Goal: Task Accomplishment & Management: Manage account settings

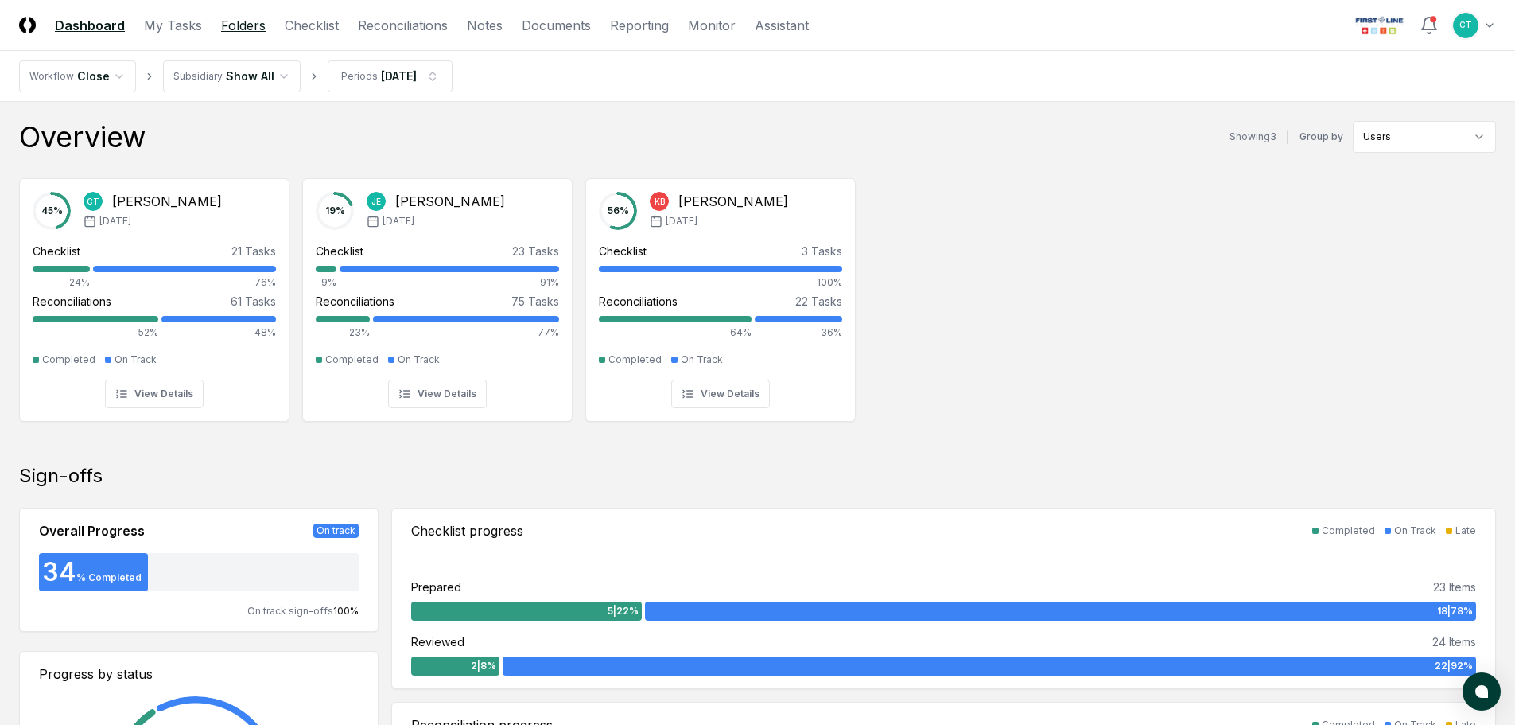
click at [235, 26] on link "Folders" at bounding box center [243, 25] width 45 height 19
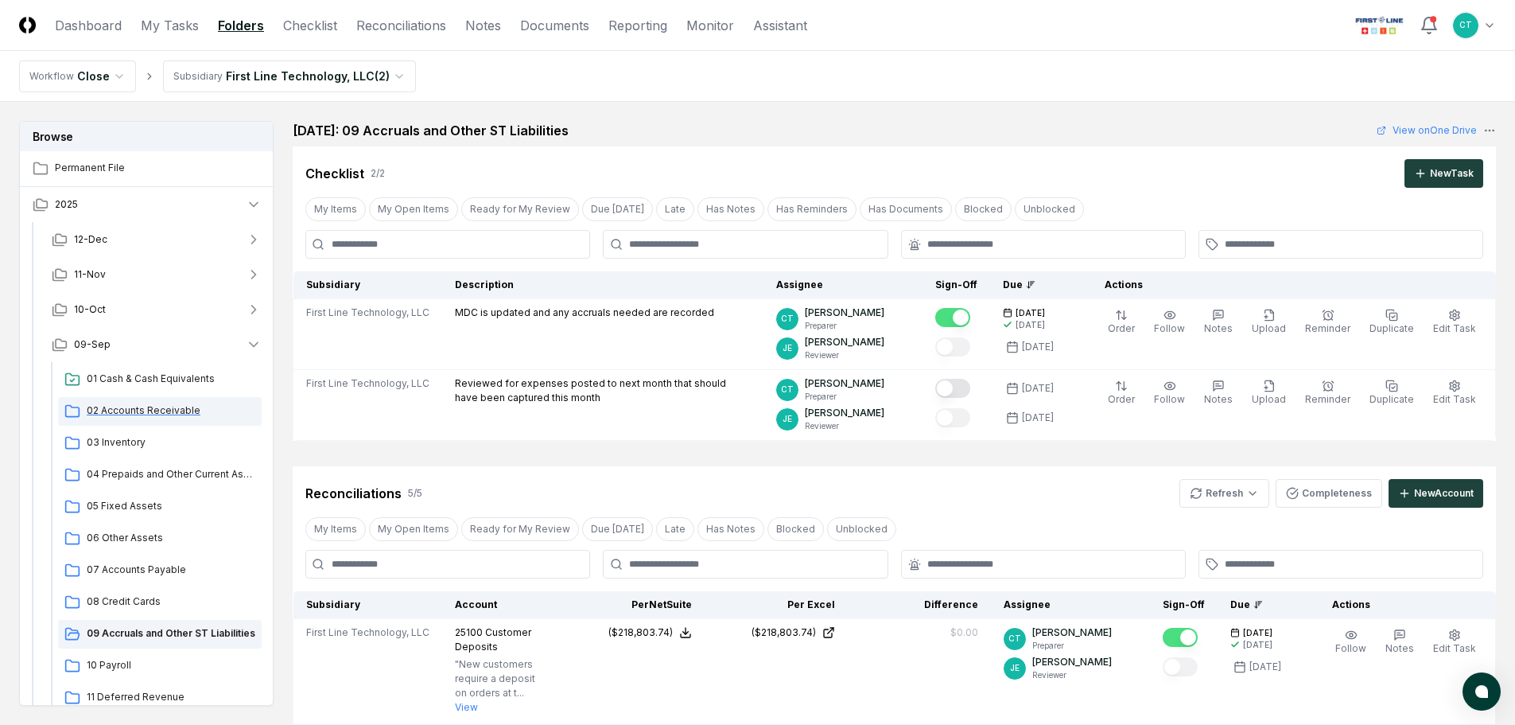
click at [156, 407] on span "02 Accounts Receivable" at bounding box center [171, 410] width 169 height 14
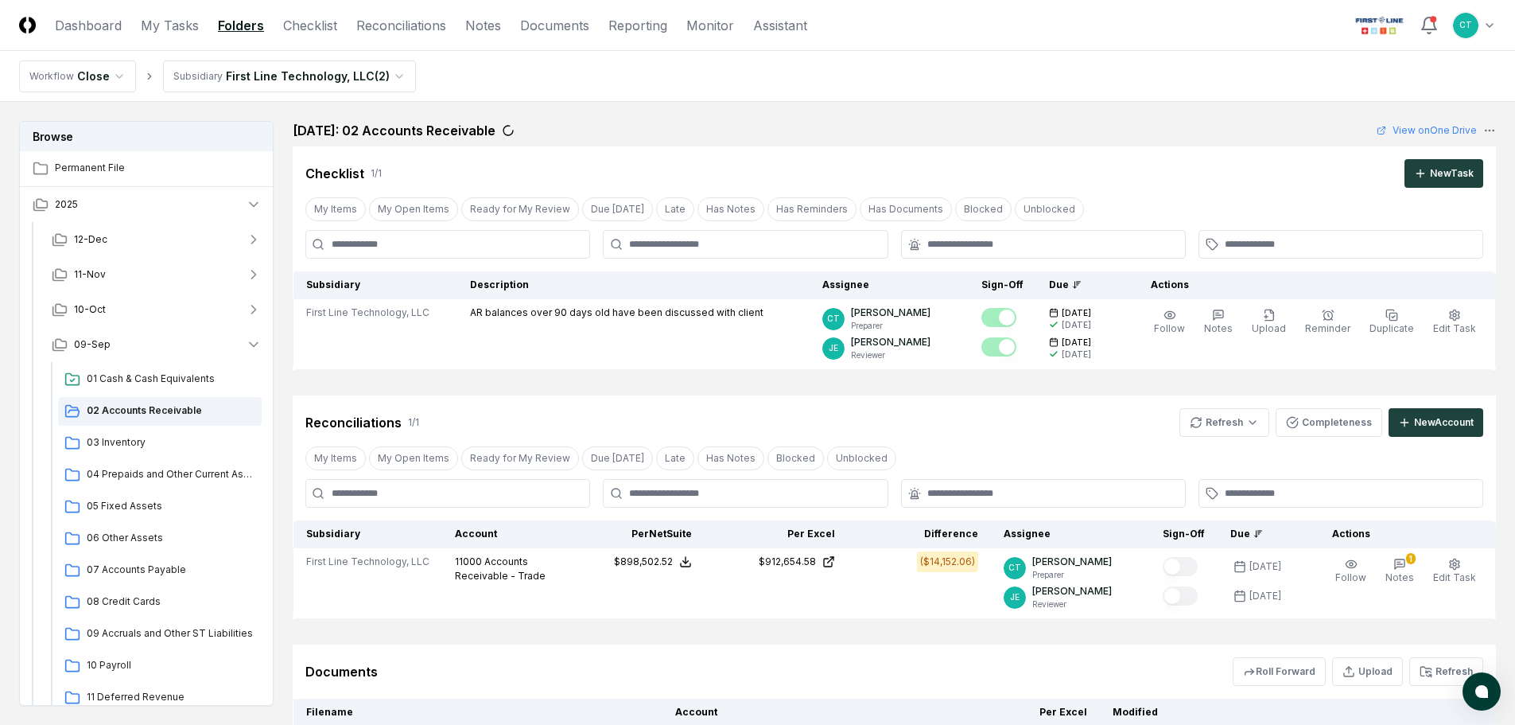
click at [944, 34] on header "CloseCore Dashboard My Tasks Folders Checklist Reconciliations Notes Documents …" at bounding box center [757, 25] width 1515 height 51
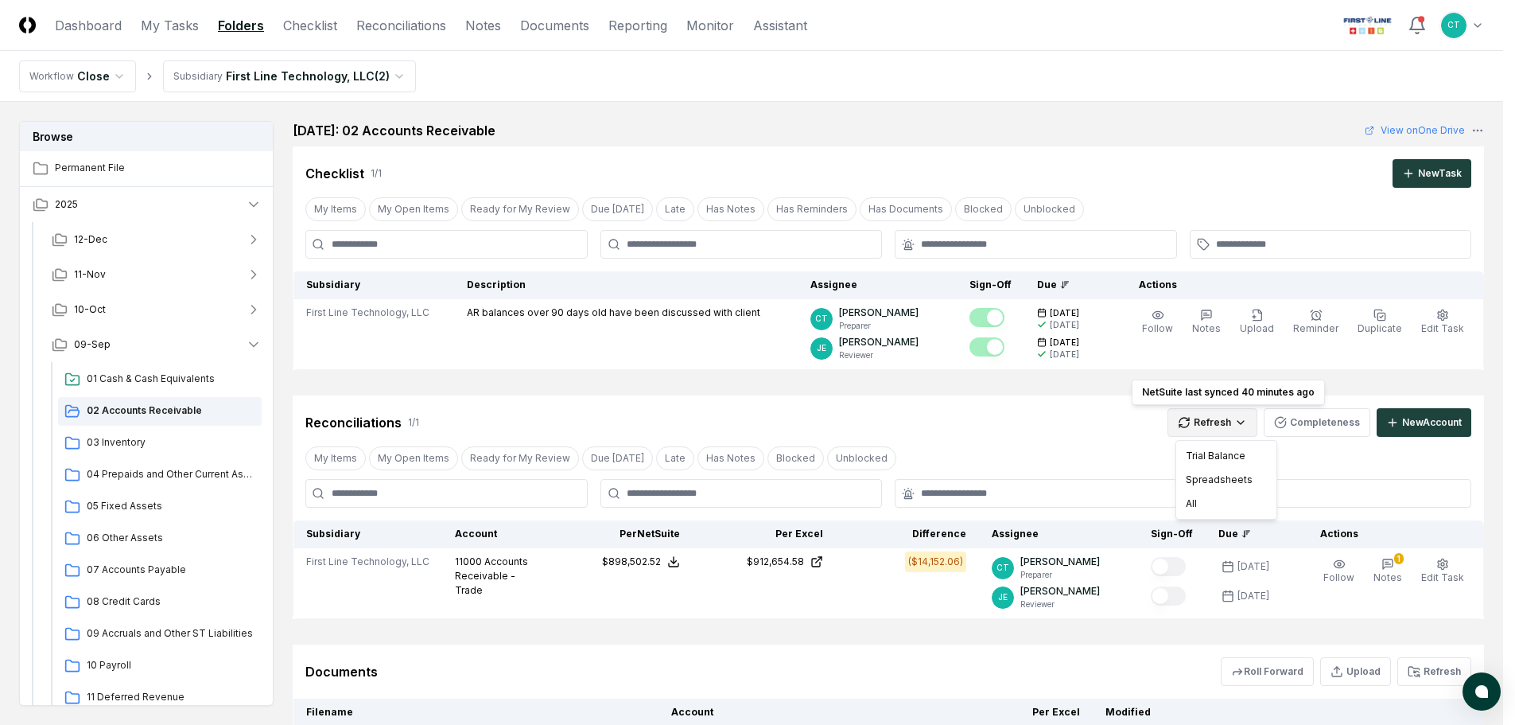
click at [1214, 422] on html "CloseCore Dashboard My Tasks Folders Checklist Reconciliations Notes Documents …" at bounding box center [757, 441] width 1515 height 883
click at [1197, 498] on div "All" at bounding box center [1227, 504] width 94 height 24
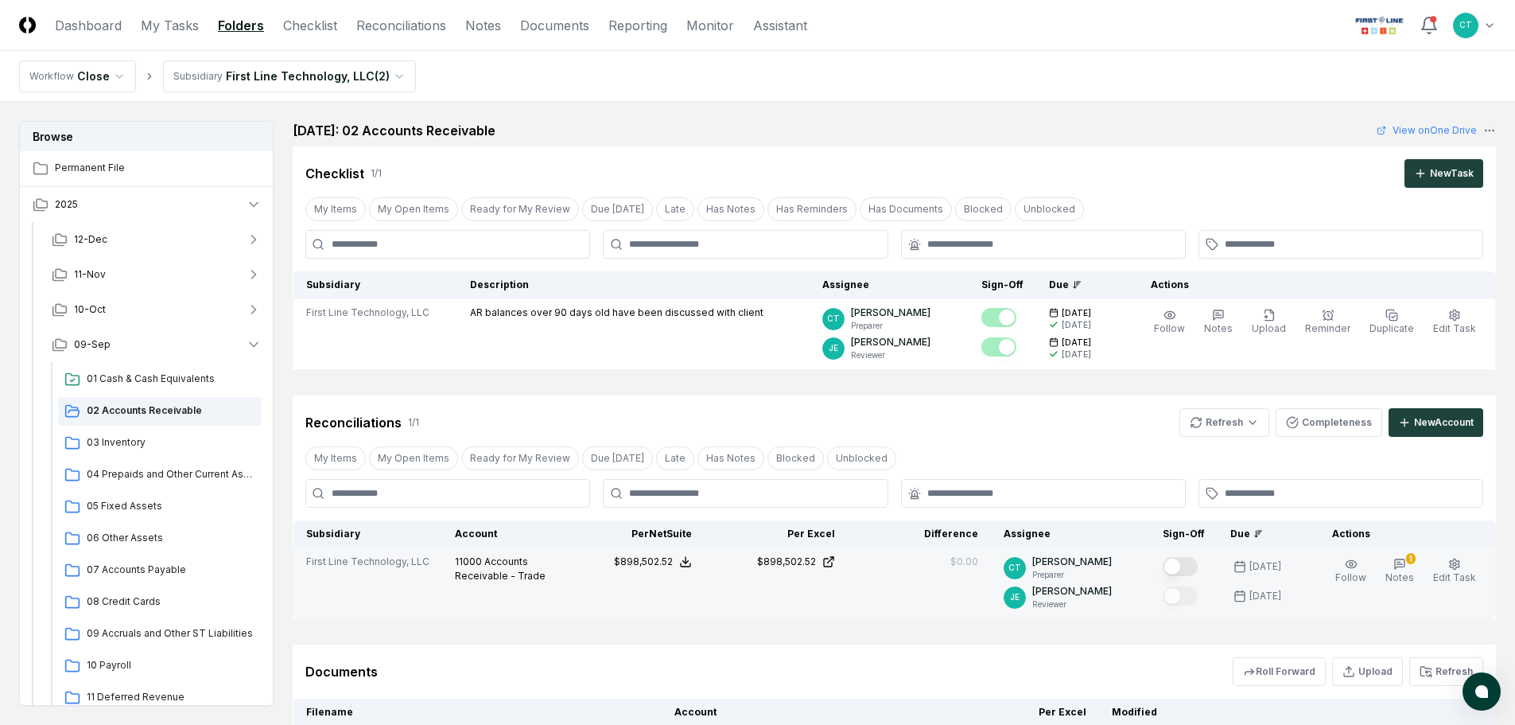
click at [1188, 562] on button "Mark complete" at bounding box center [1180, 566] width 35 height 19
click at [1405, 562] on icon "button" at bounding box center [1400, 564] width 10 height 10
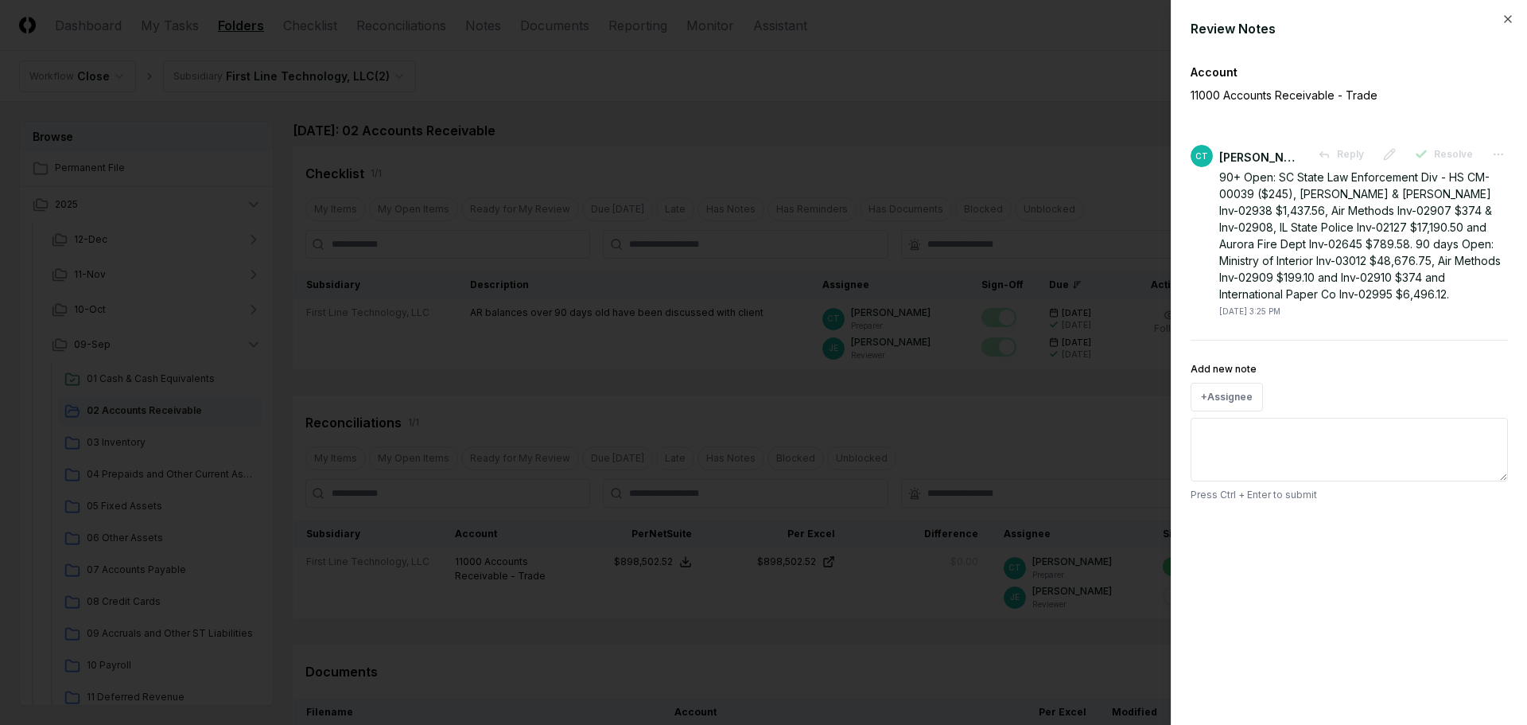
click at [992, 61] on div at bounding box center [763, 362] width 1527 height 725
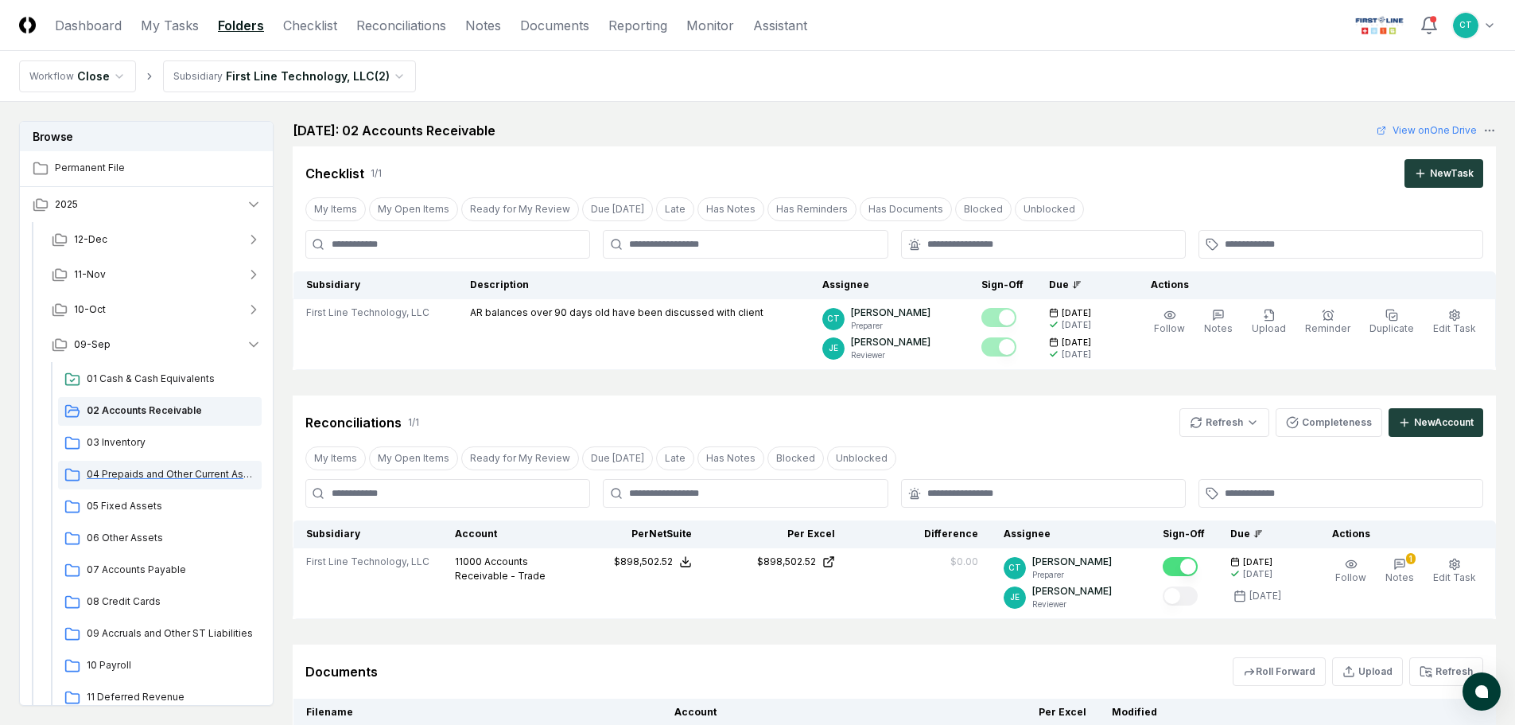
click at [123, 470] on span "04 Prepaids and Other Current Assets" at bounding box center [171, 474] width 169 height 14
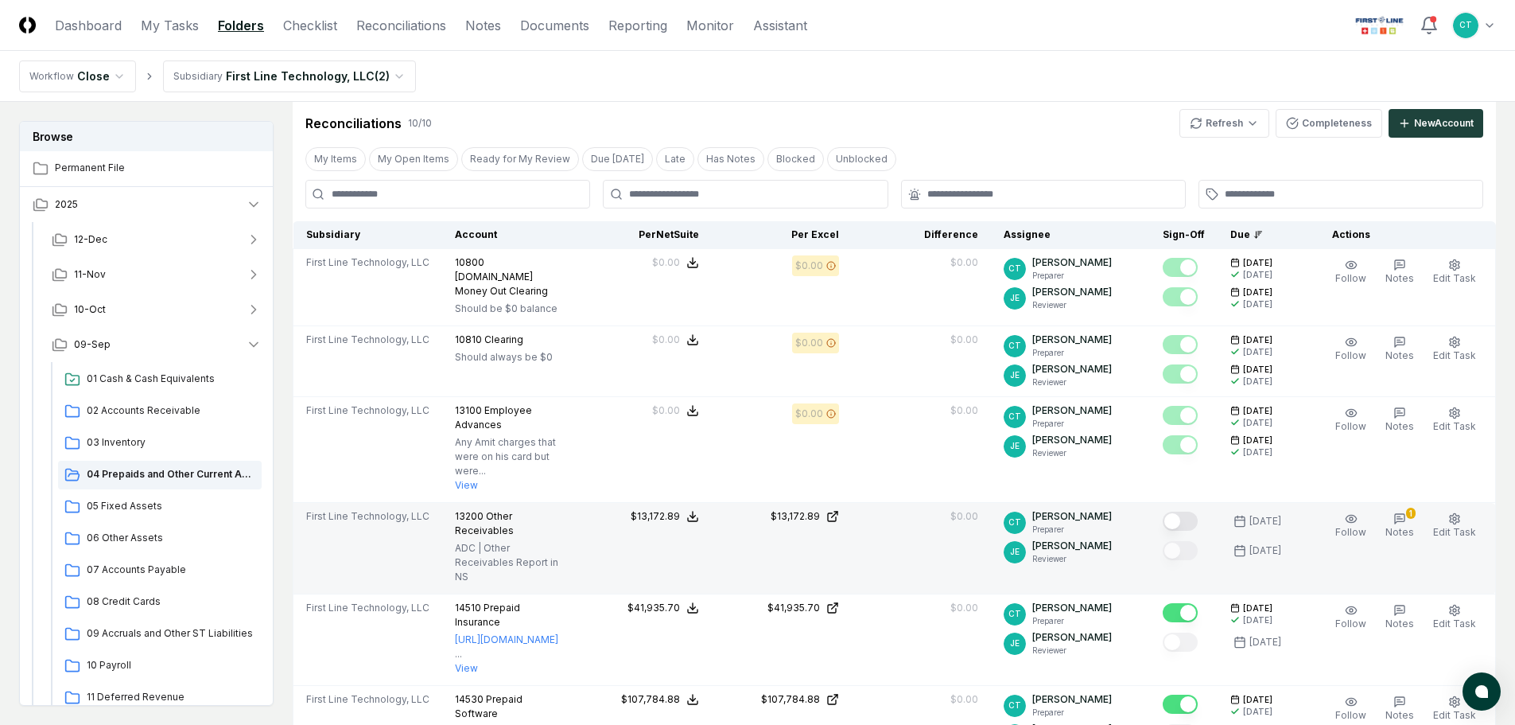
scroll to position [477, 0]
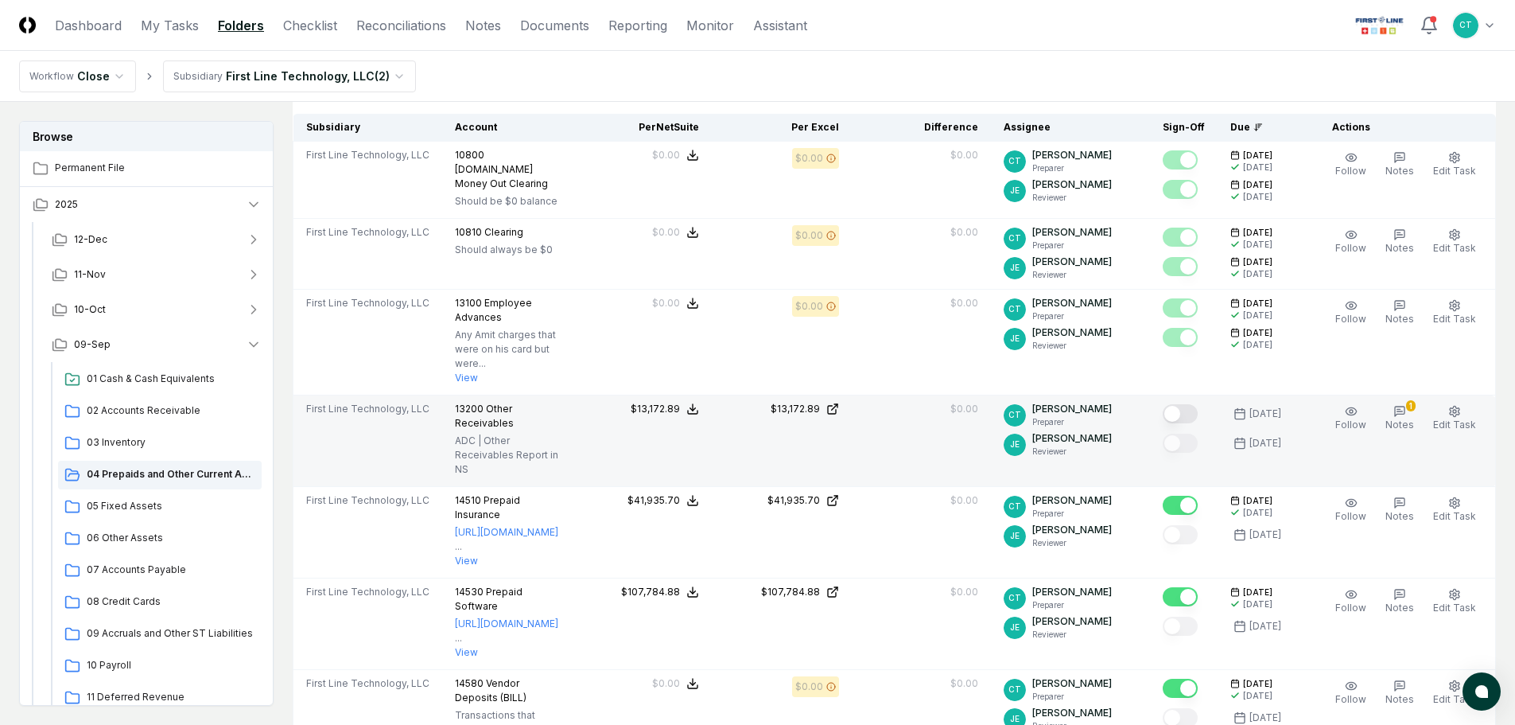
click at [1188, 404] on button "Mark complete" at bounding box center [1180, 413] width 35 height 19
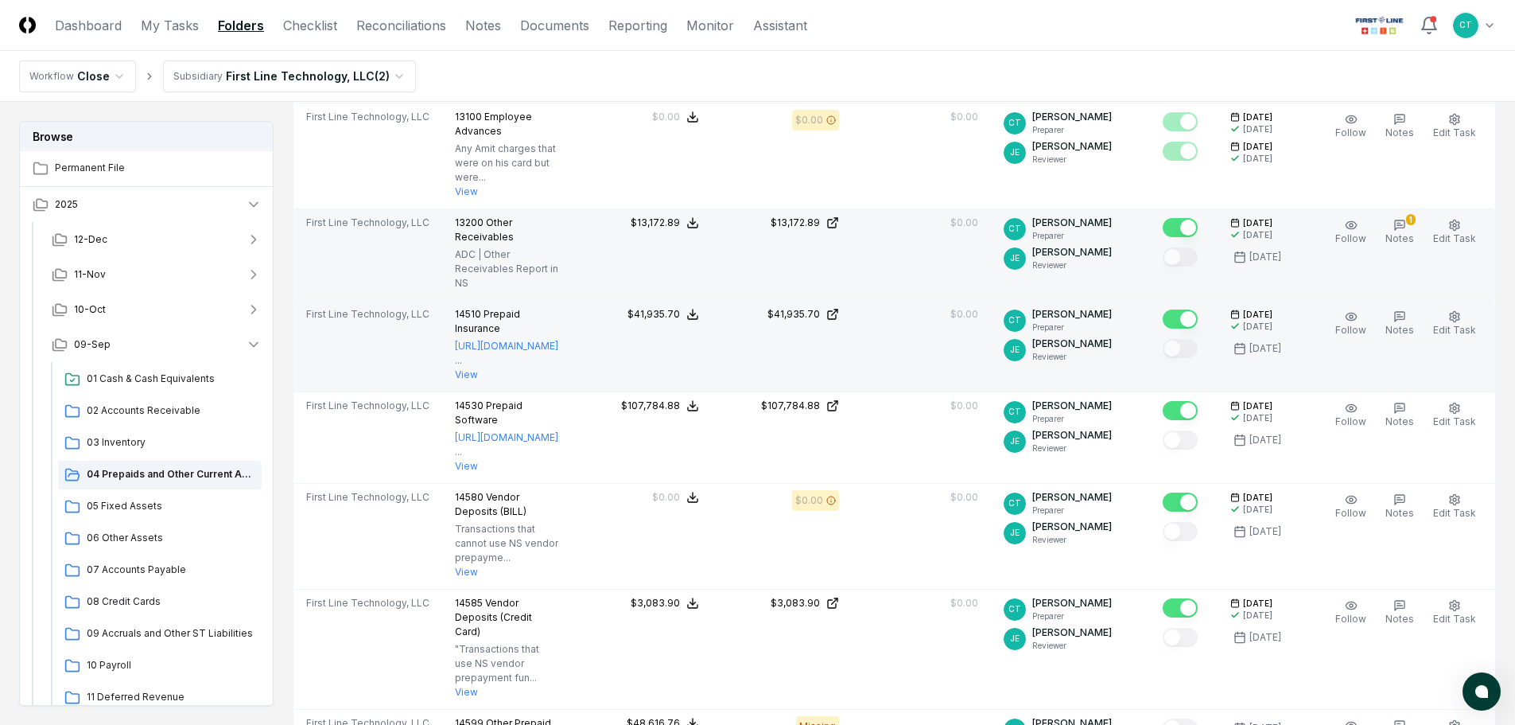
scroll to position [716, 0]
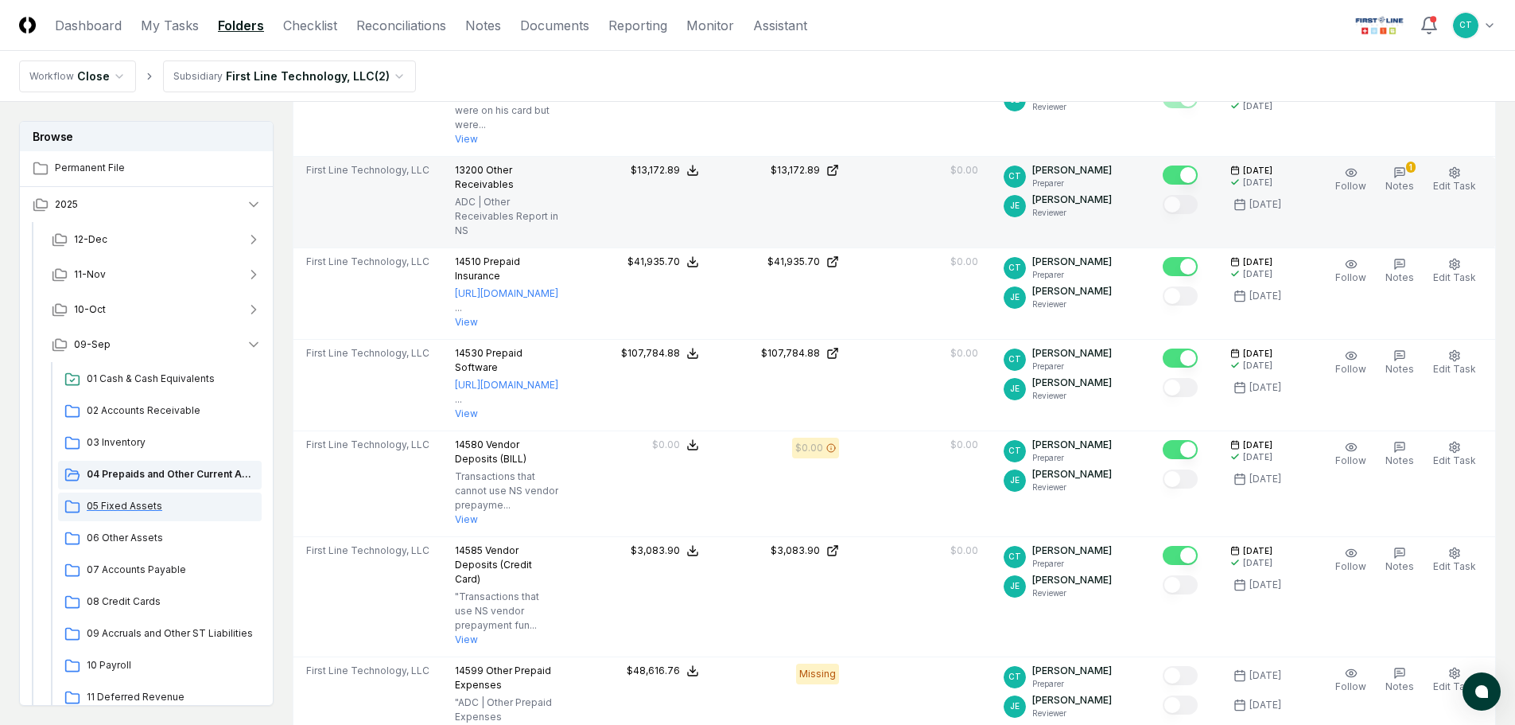
click at [158, 503] on span "05 Fixed Assets" at bounding box center [171, 506] width 169 height 14
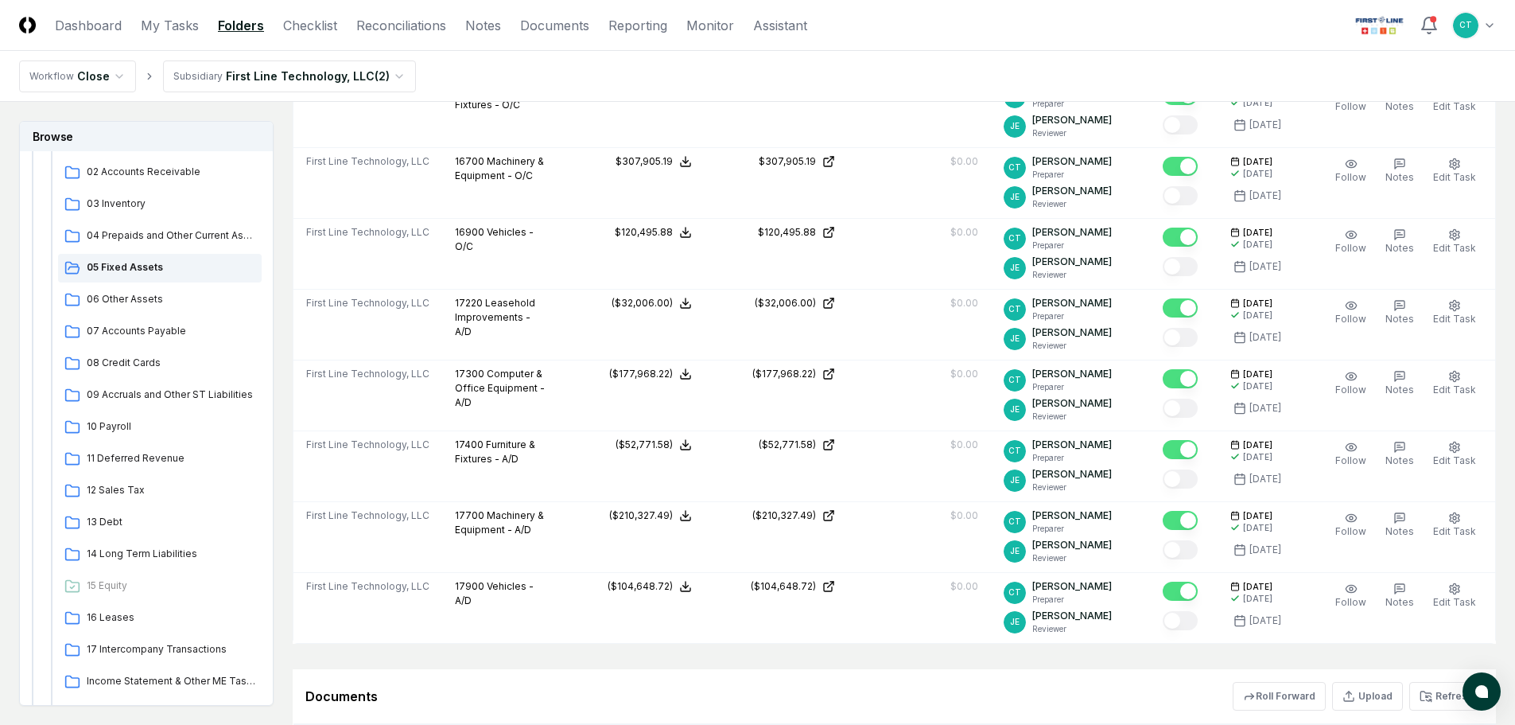
scroll to position [1193, 0]
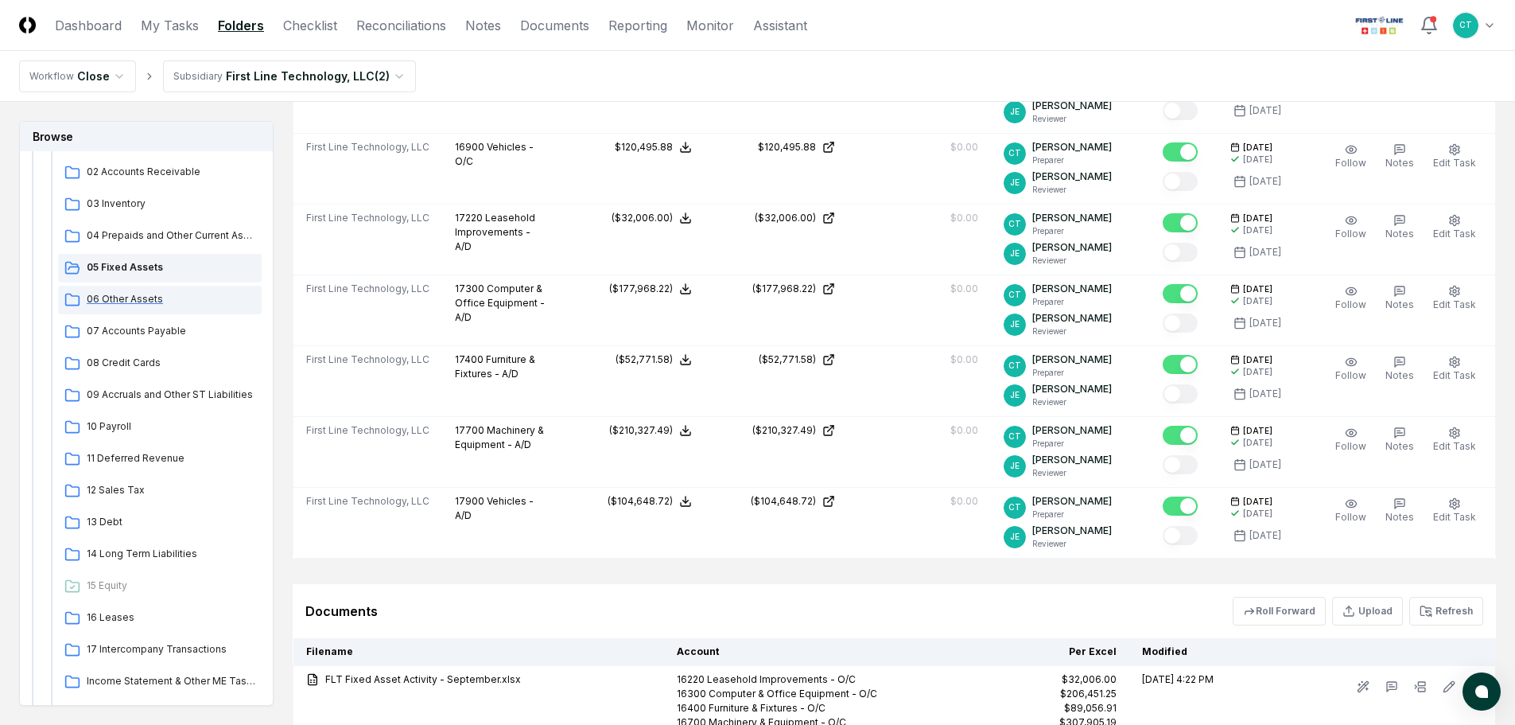
click at [126, 302] on span "06 Other Assets" at bounding box center [171, 299] width 169 height 14
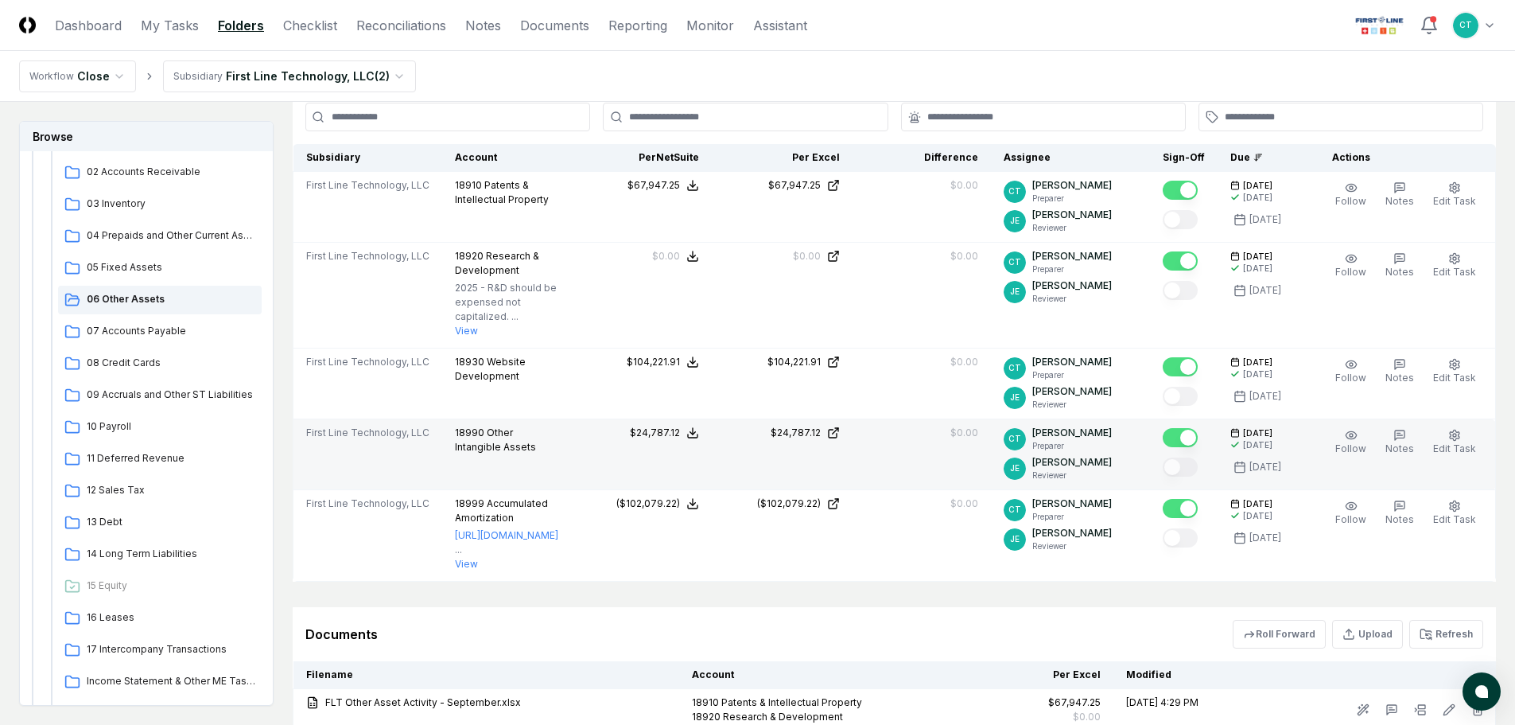
scroll to position [318, 0]
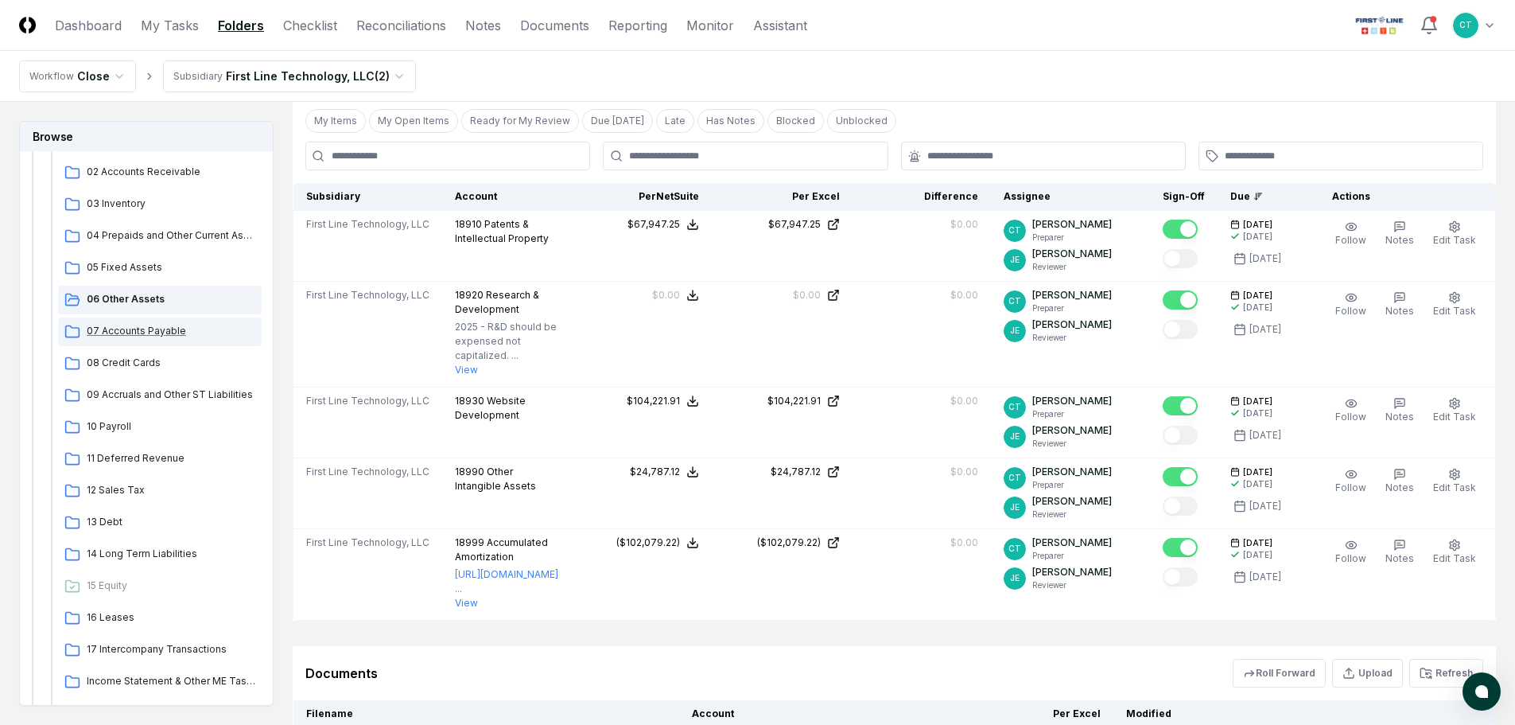
click at [134, 335] on span "07 Accounts Payable" at bounding box center [171, 331] width 169 height 14
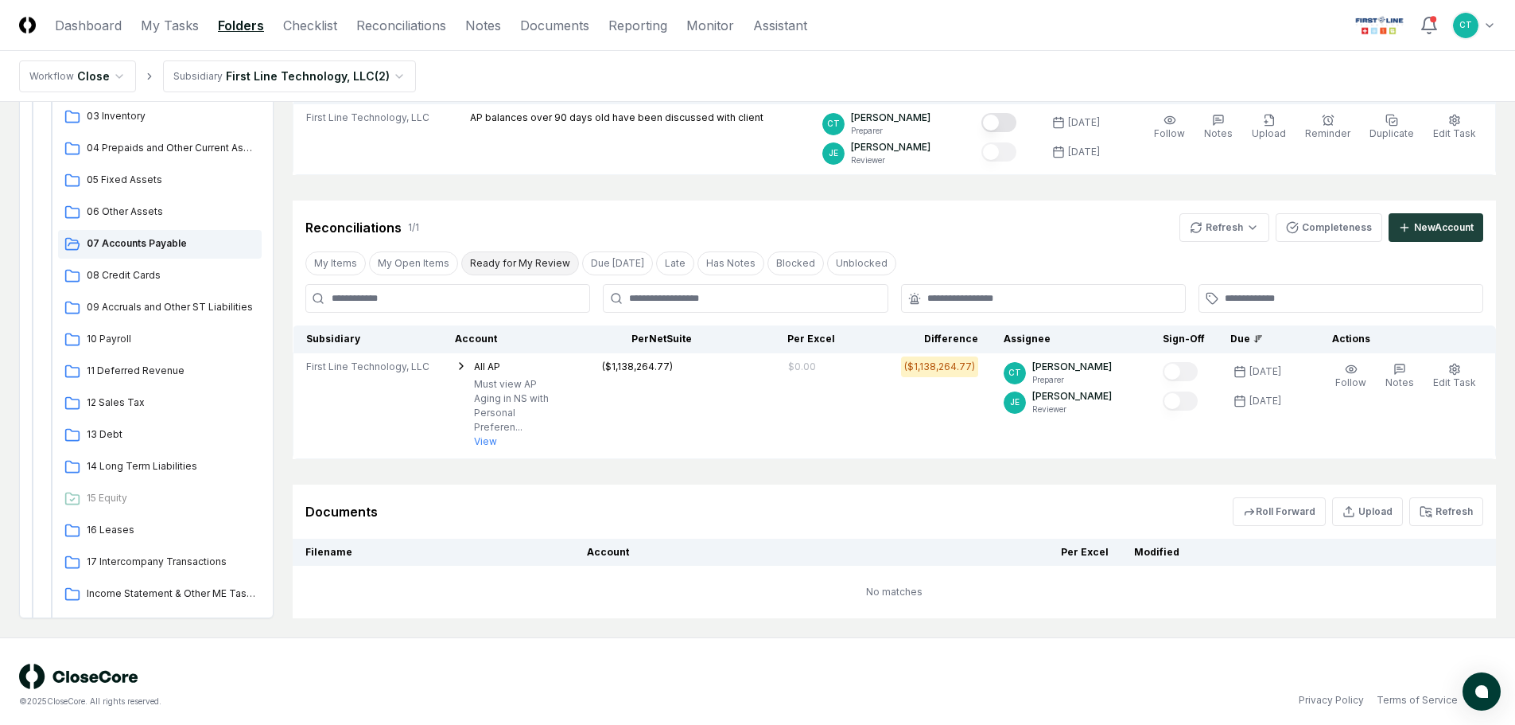
scroll to position [203, 0]
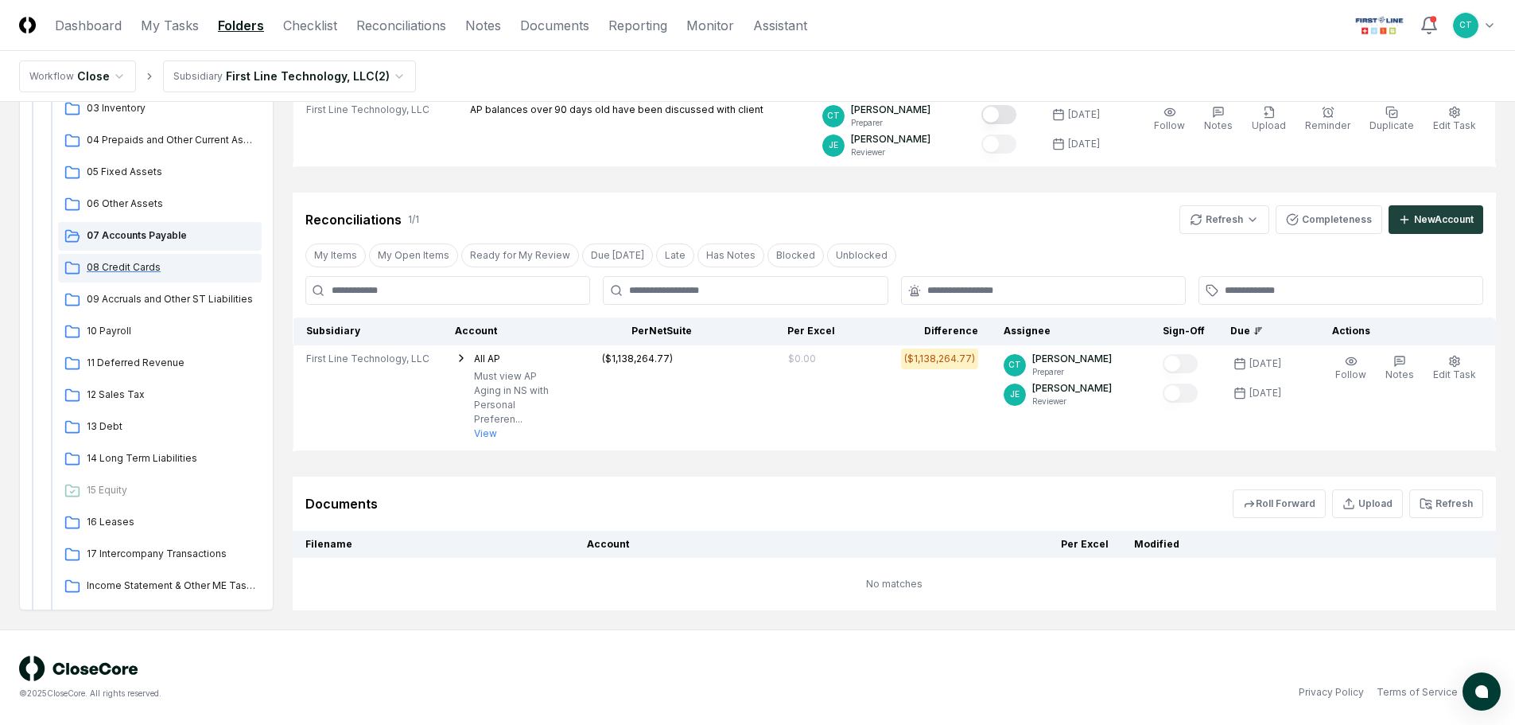
click at [124, 263] on span "08 Credit Cards" at bounding box center [171, 267] width 169 height 14
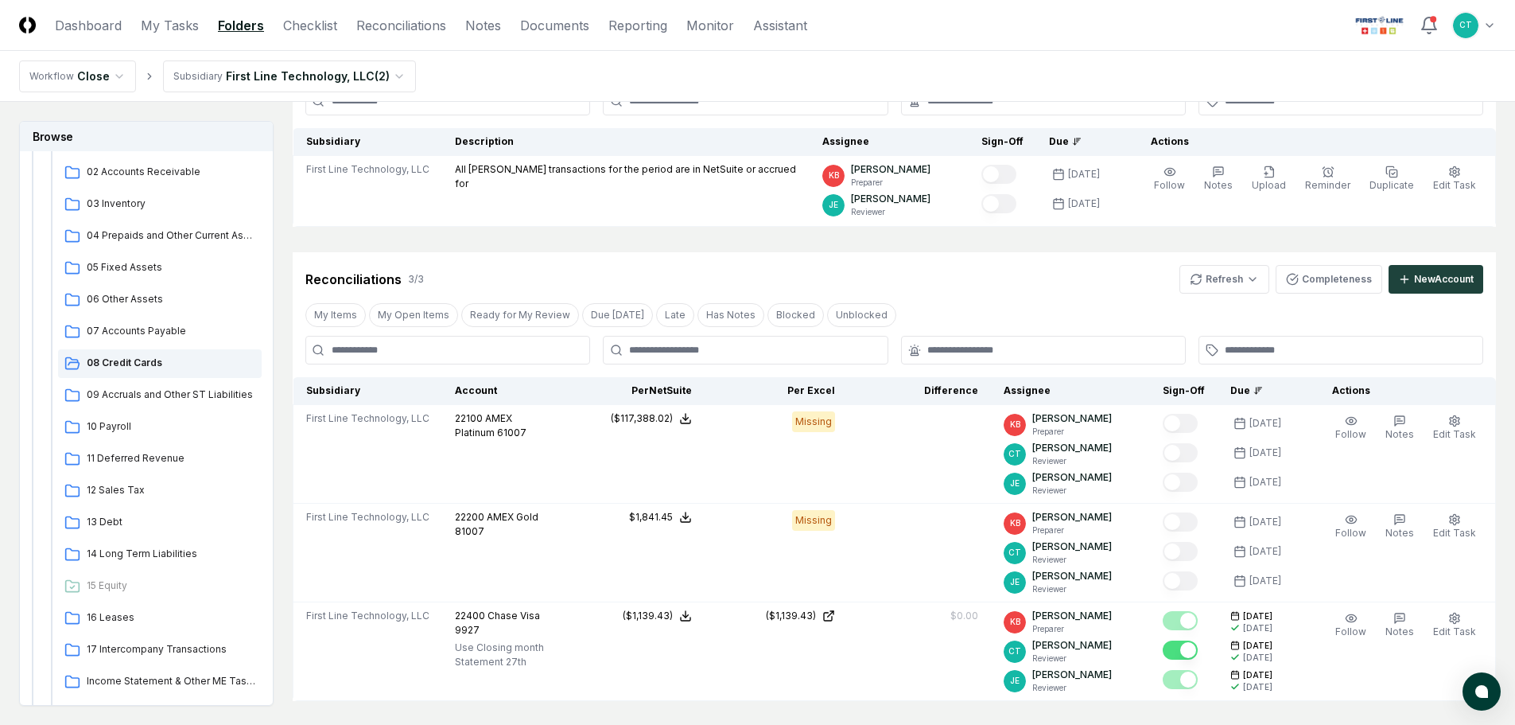
scroll to position [239, 0]
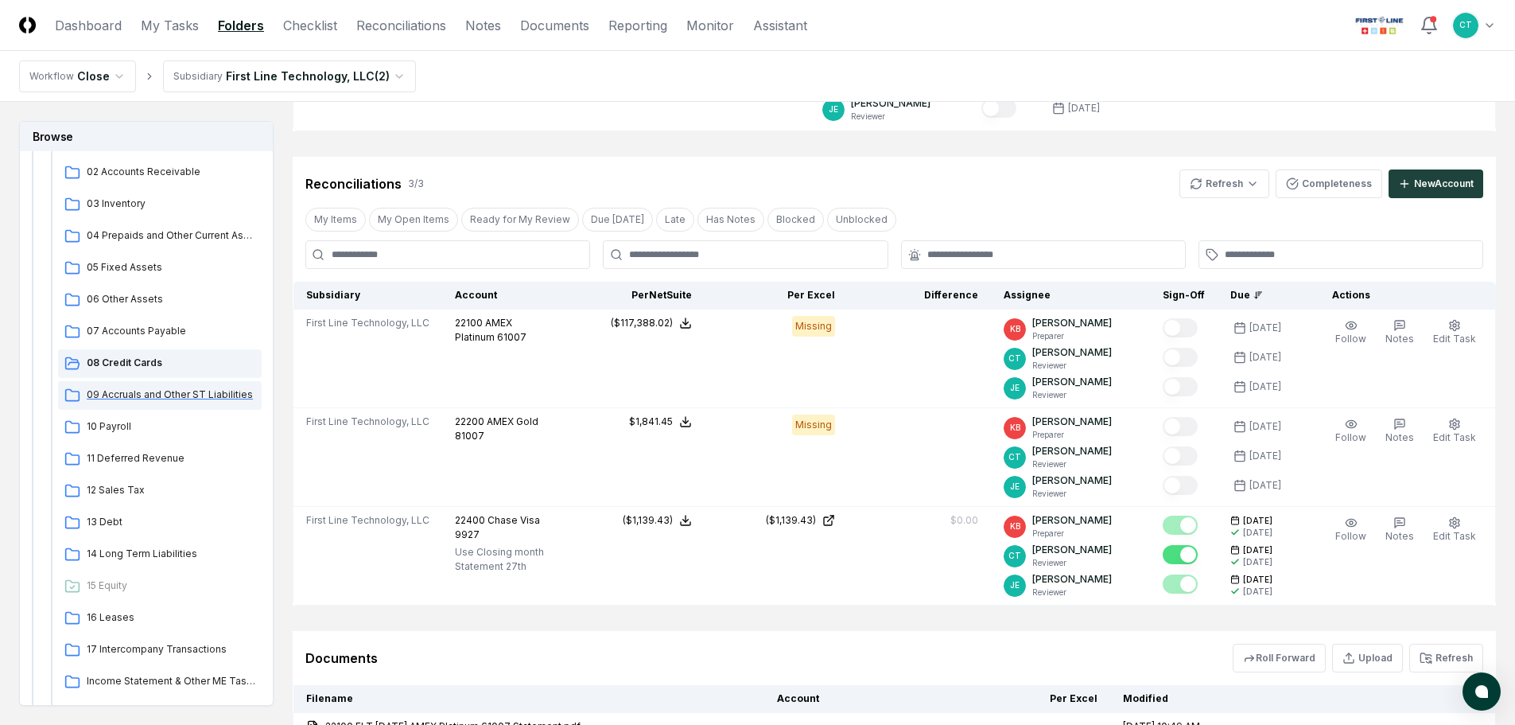
click at [169, 398] on span "09 Accruals and Other ST Liabilities" at bounding box center [171, 394] width 169 height 14
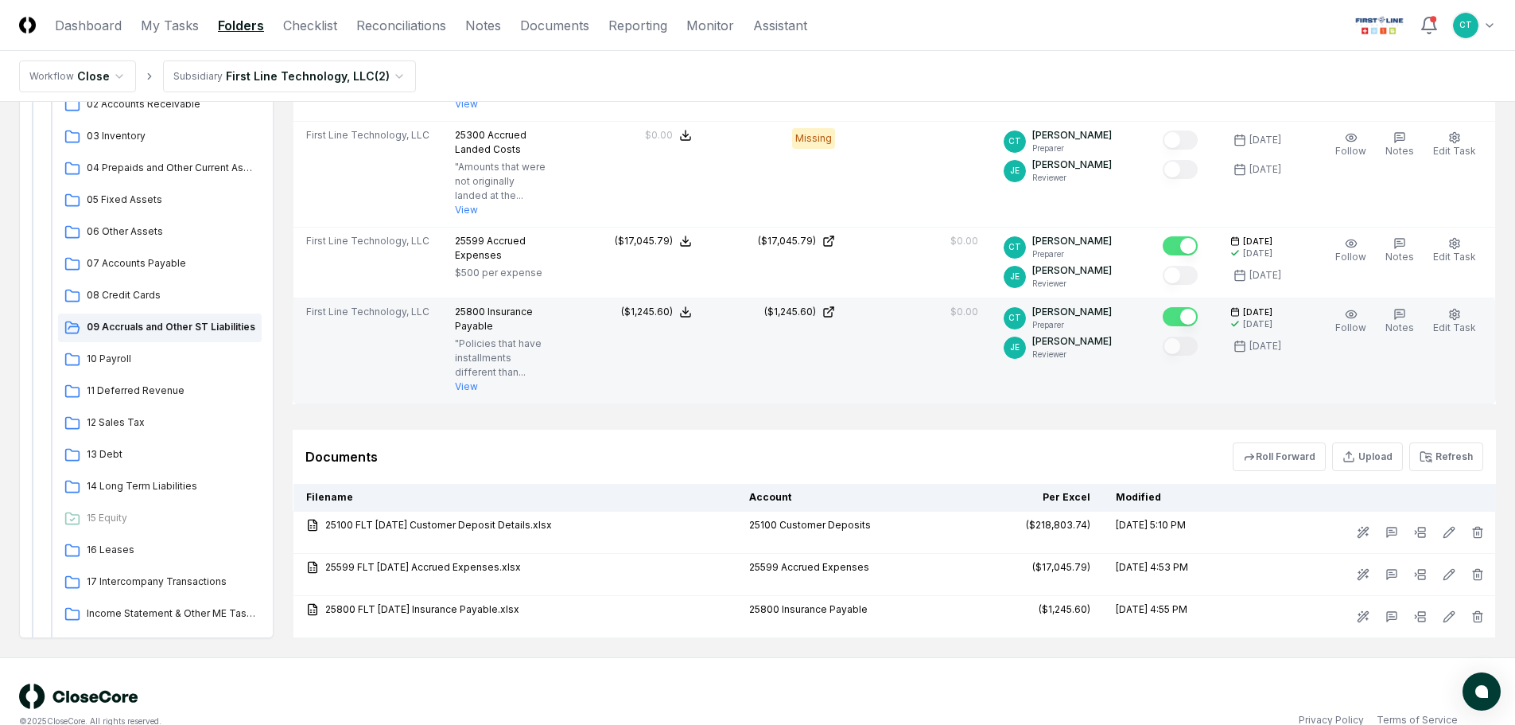
scroll to position [737, 0]
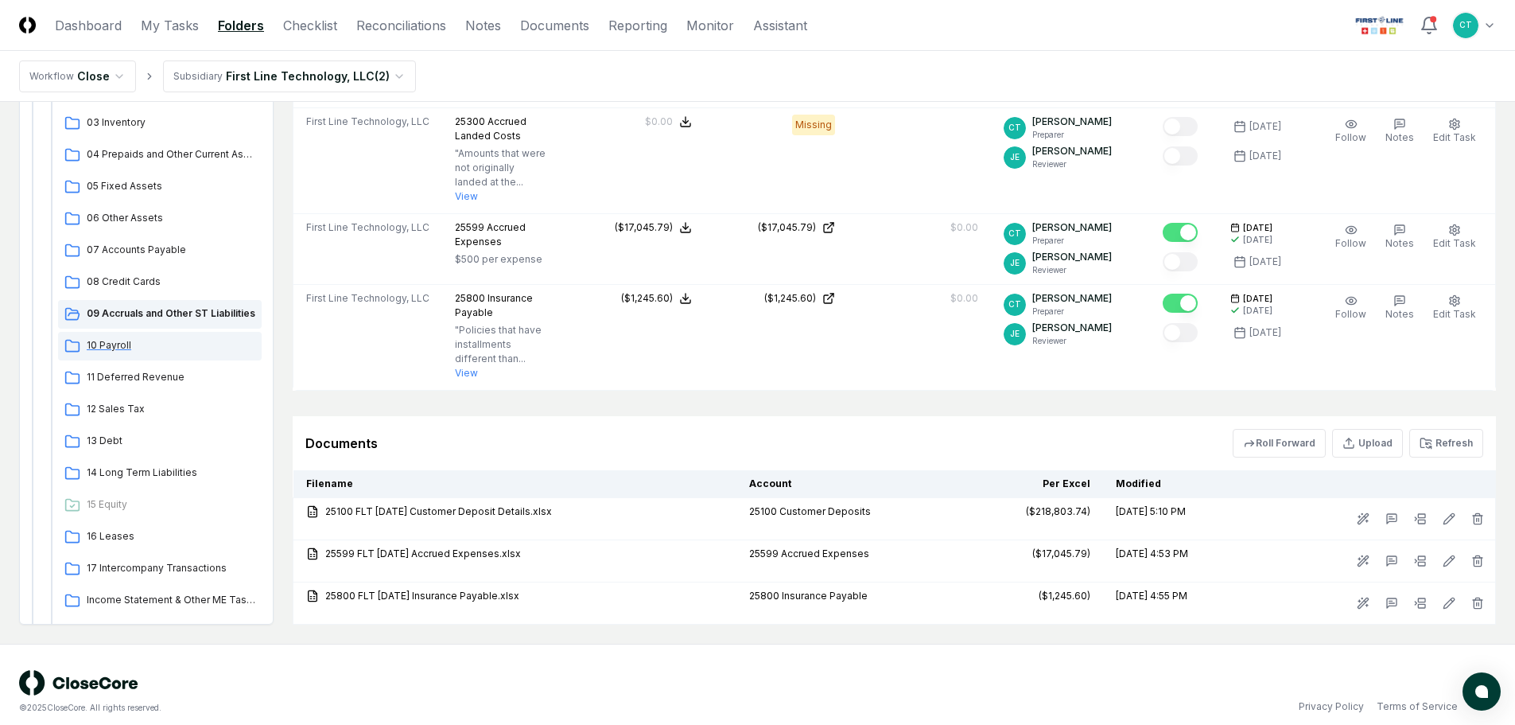
click at [129, 338] on span "10 Payroll" at bounding box center [171, 345] width 169 height 14
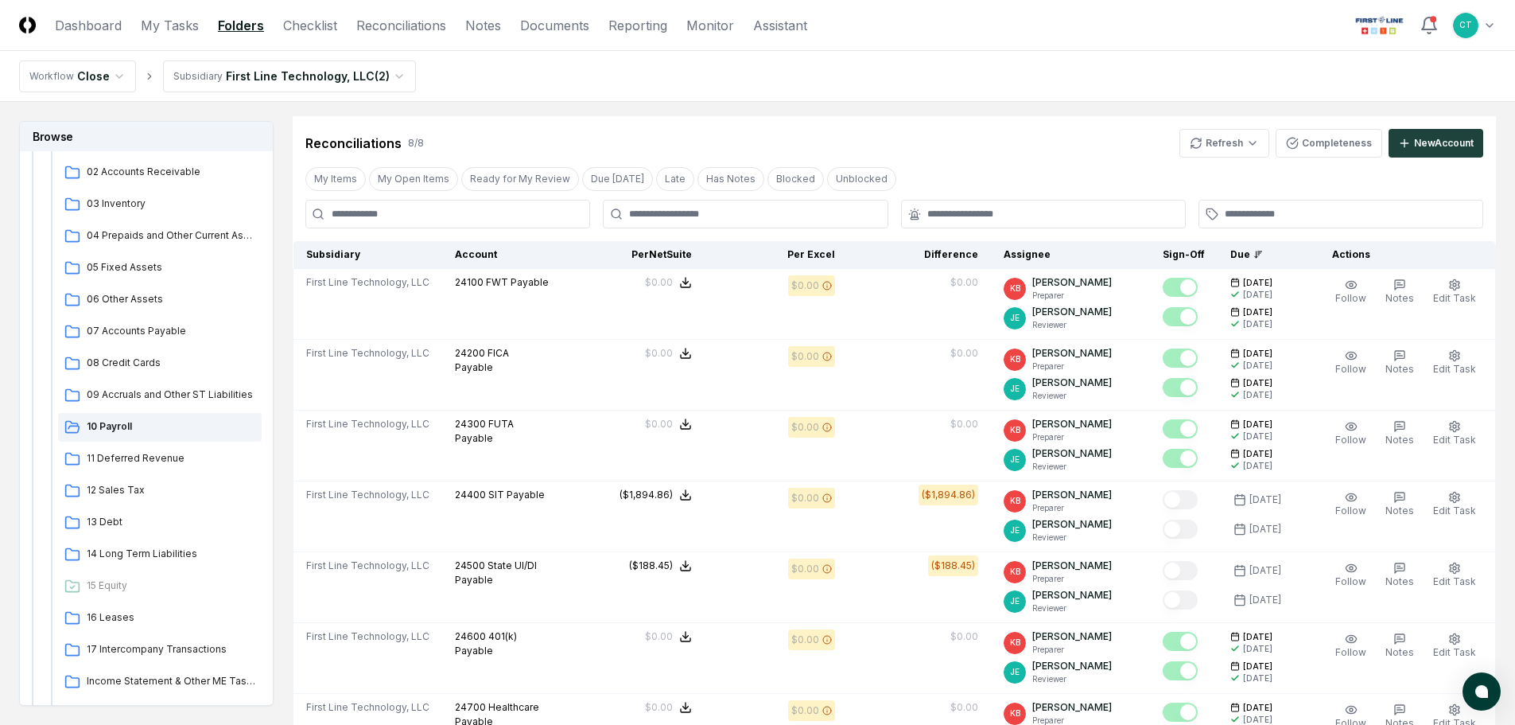
scroll to position [398, 0]
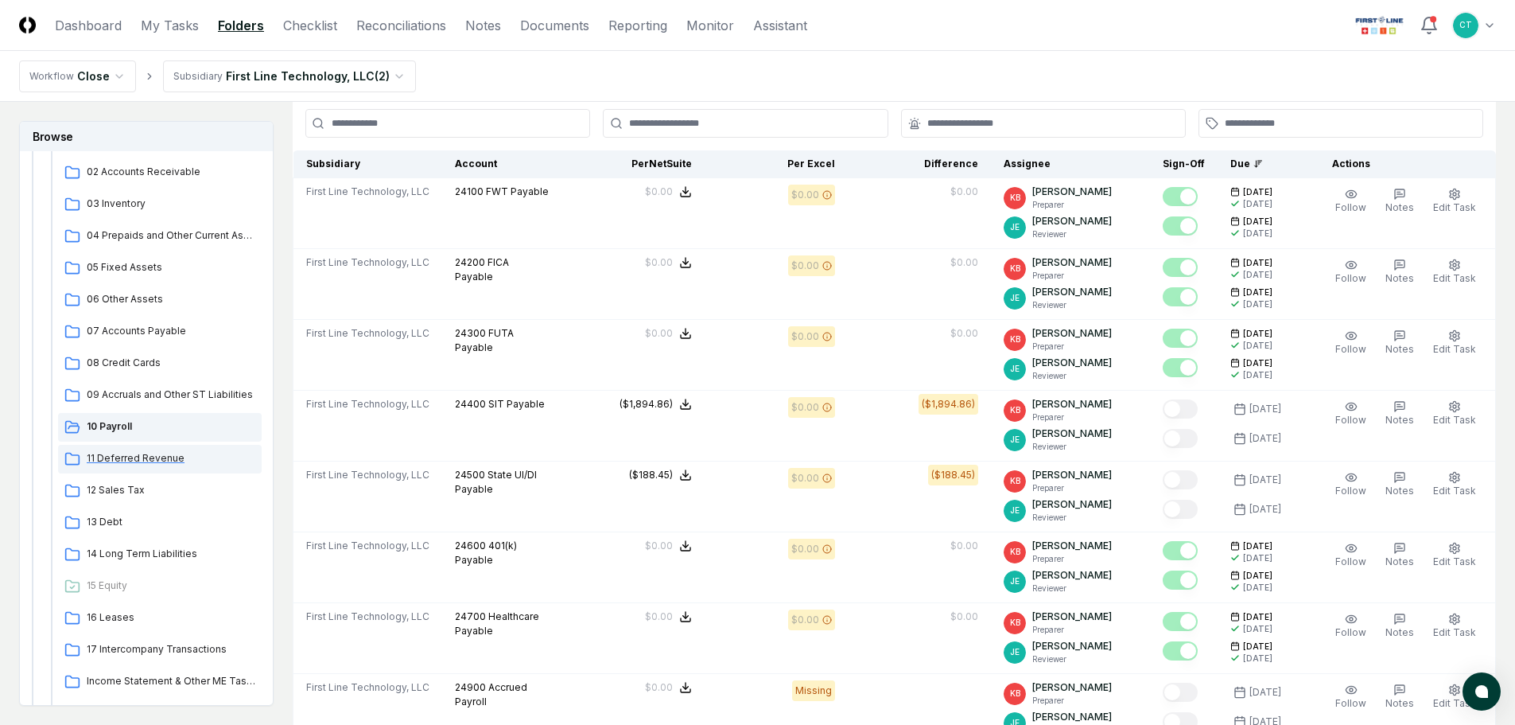
click at [155, 449] on div "11 Deferred Revenue" at bounding box center [160, 459] width 204 height 29
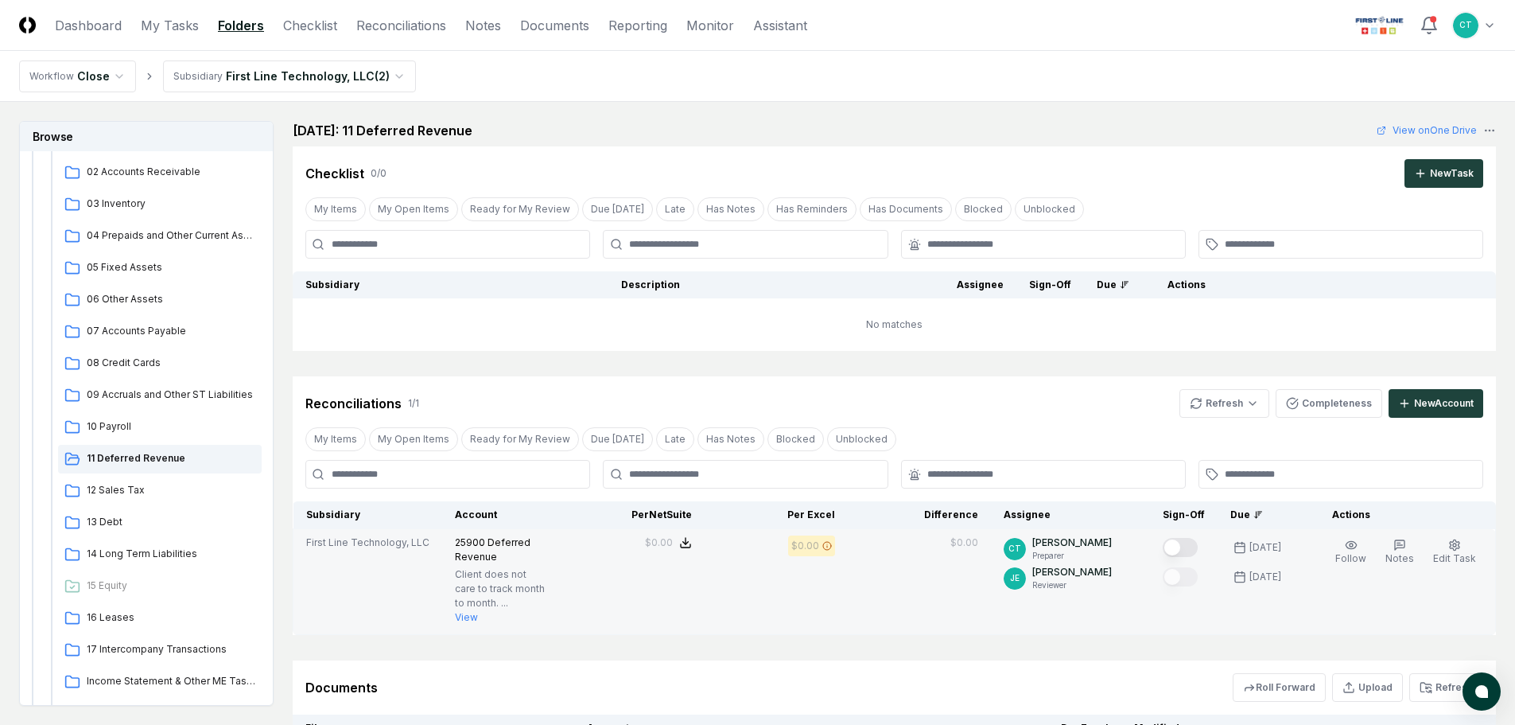
click at [1188, 543] on button "Mark complete" at bounding box center [1180, 547] width 35 height 19
click at [121, 481] on div "12 Sales Tax" at bounding box center [160, 491] width 204 height 29
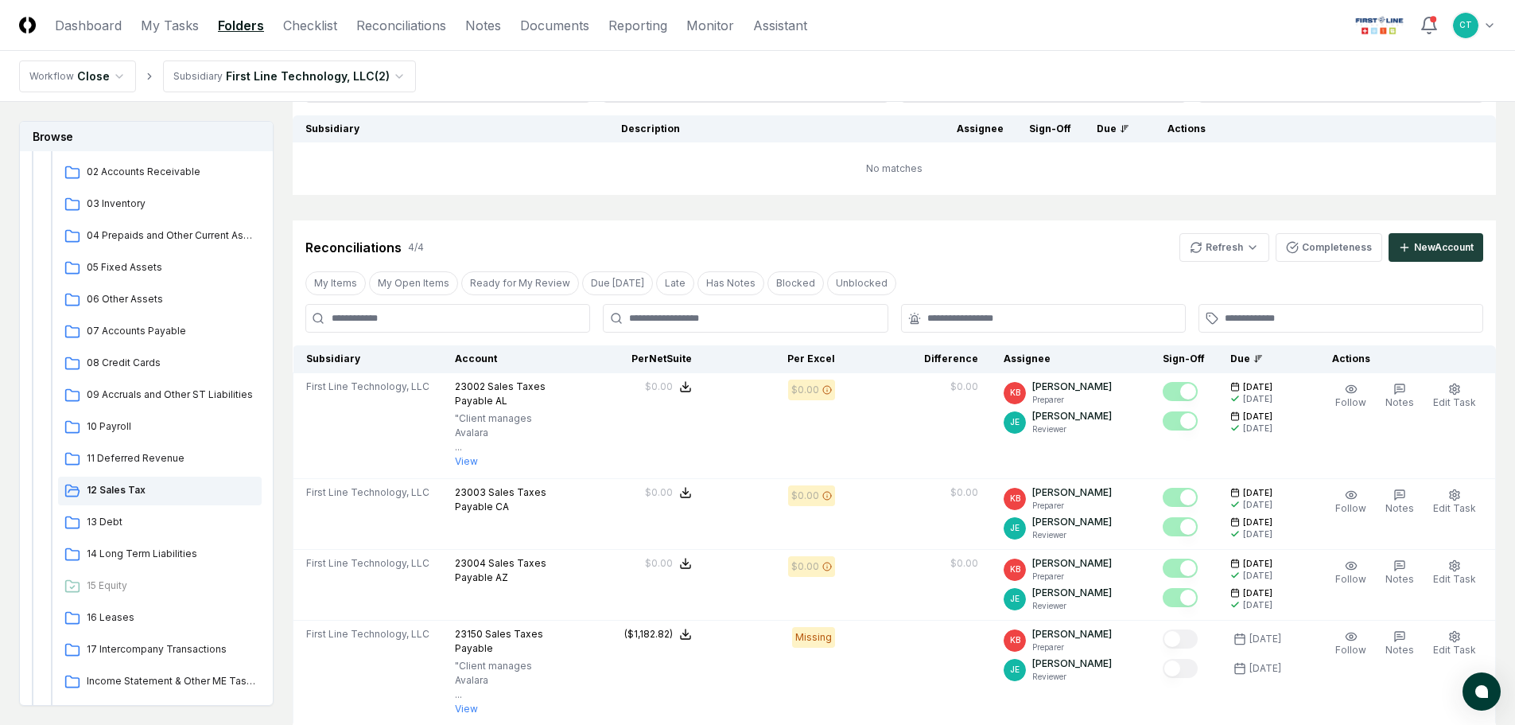
scroll to position [159, 0]
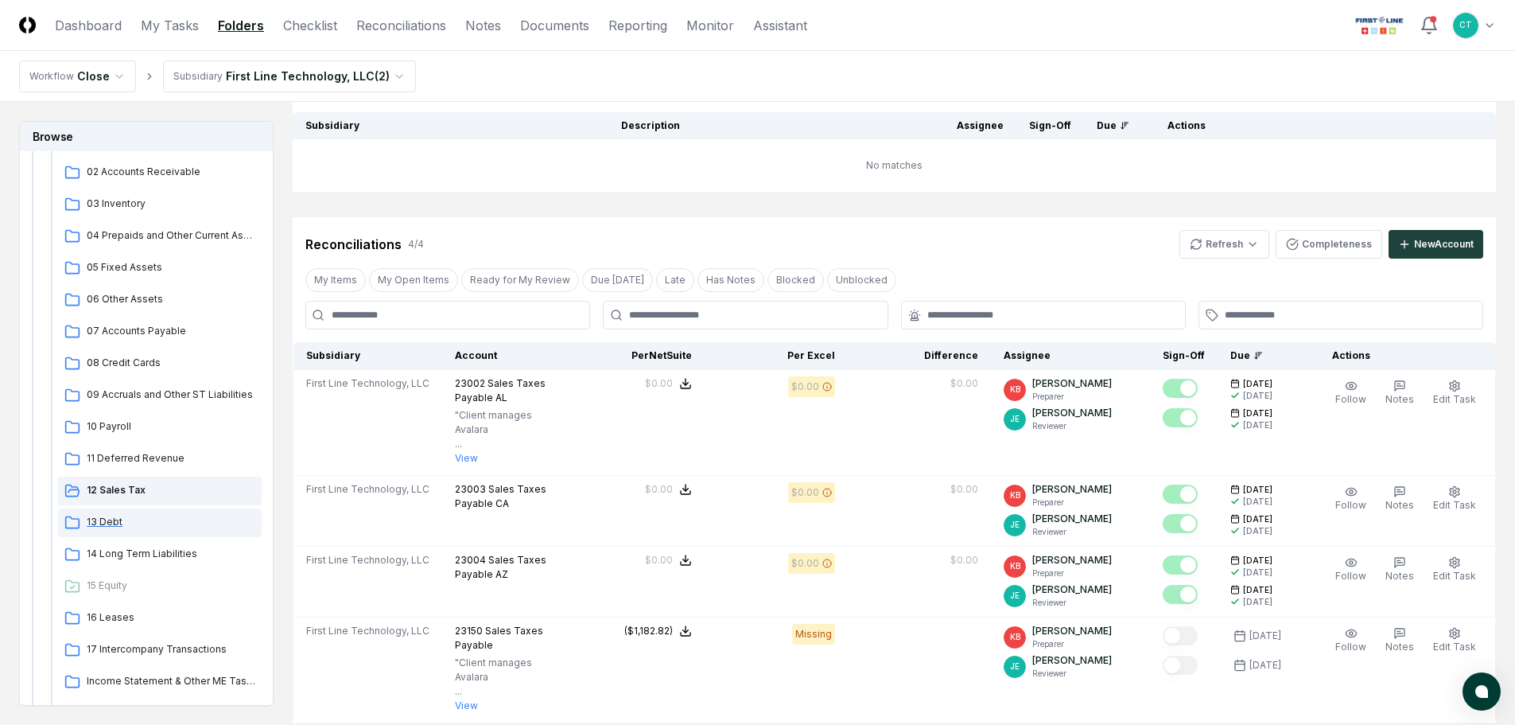
click at [113, 518] on span "13 Debt" at bounding box center [171, 522] width 169 height 14
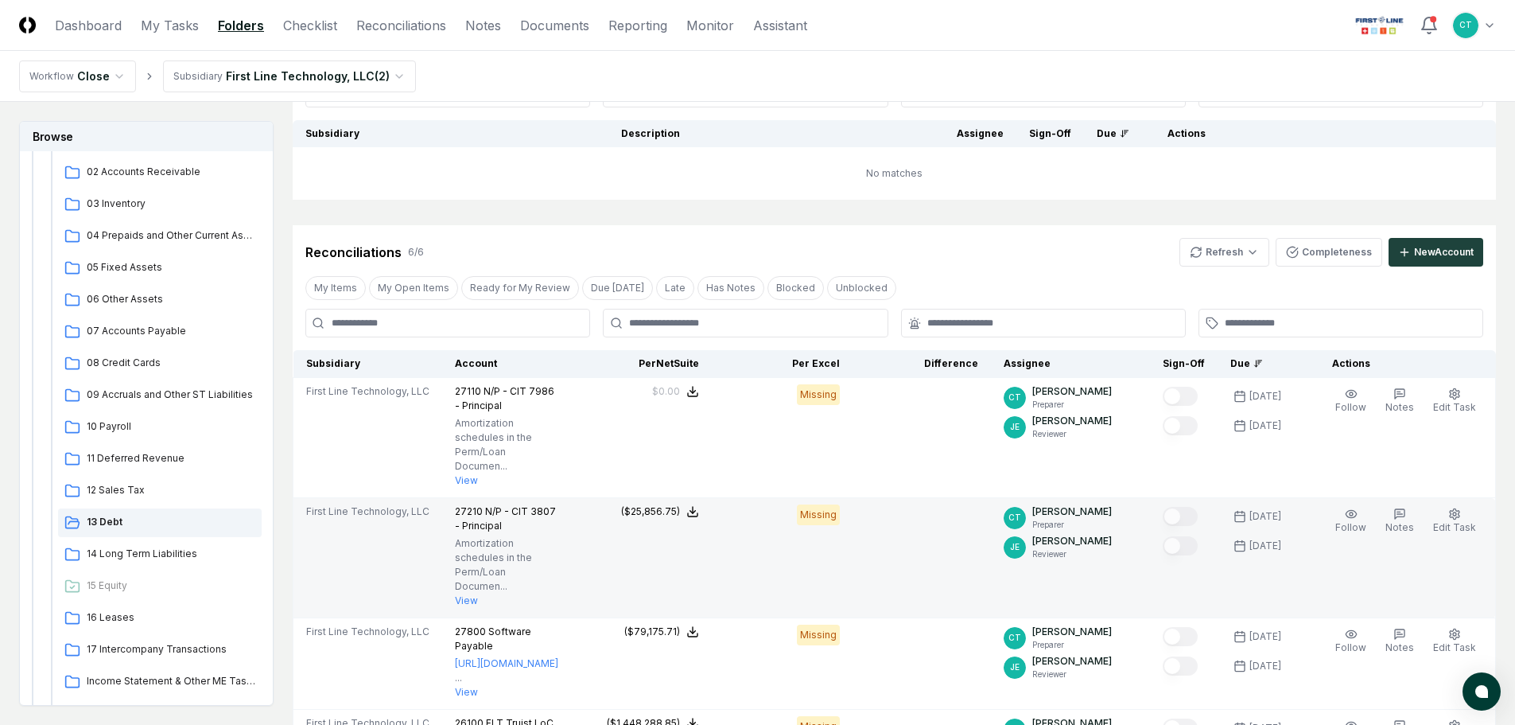
scroll to position [239, 0]
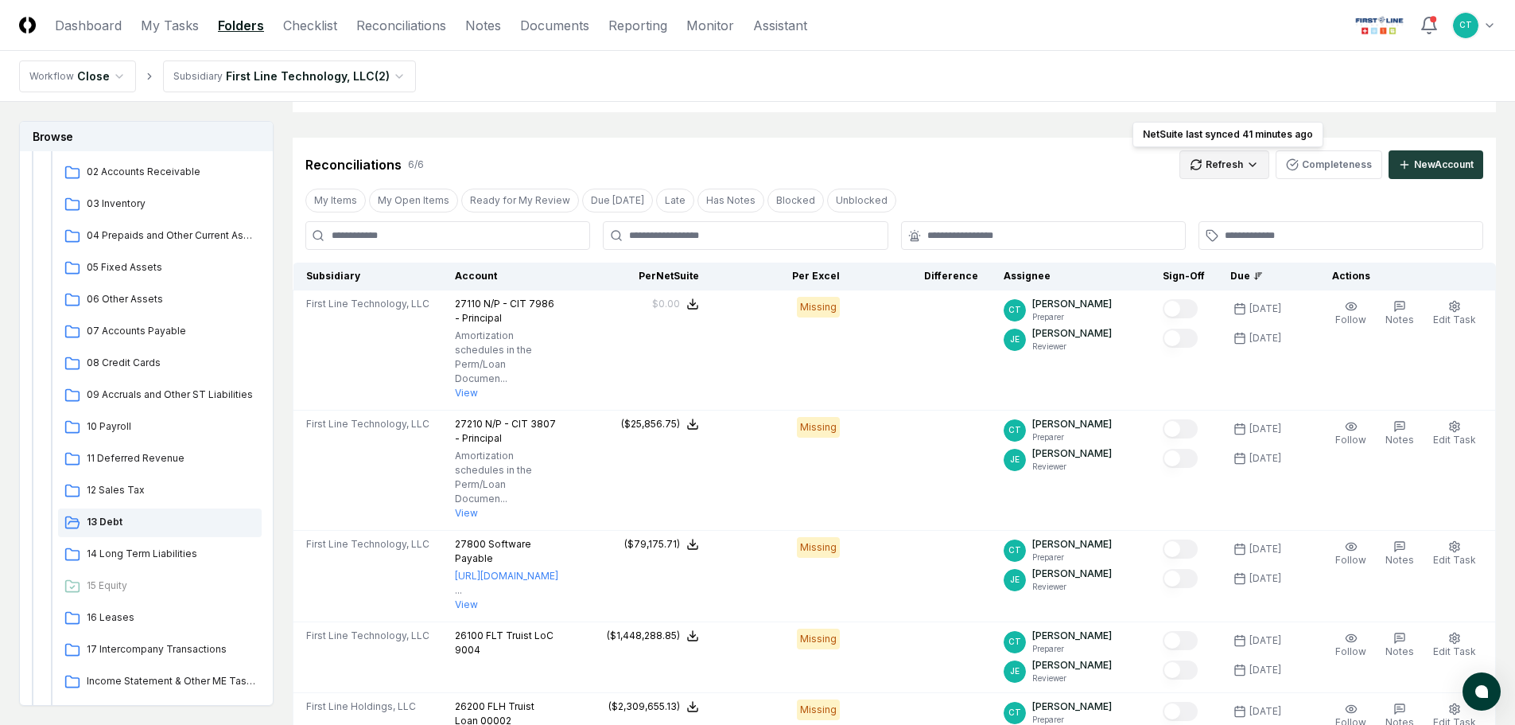
click at [1228, 171] on html "CloseCore Dashboard My Tasks Folders Checklist Reconciliations Notes Documents …" at bounding box center [757, 444] width 1515 height 1367
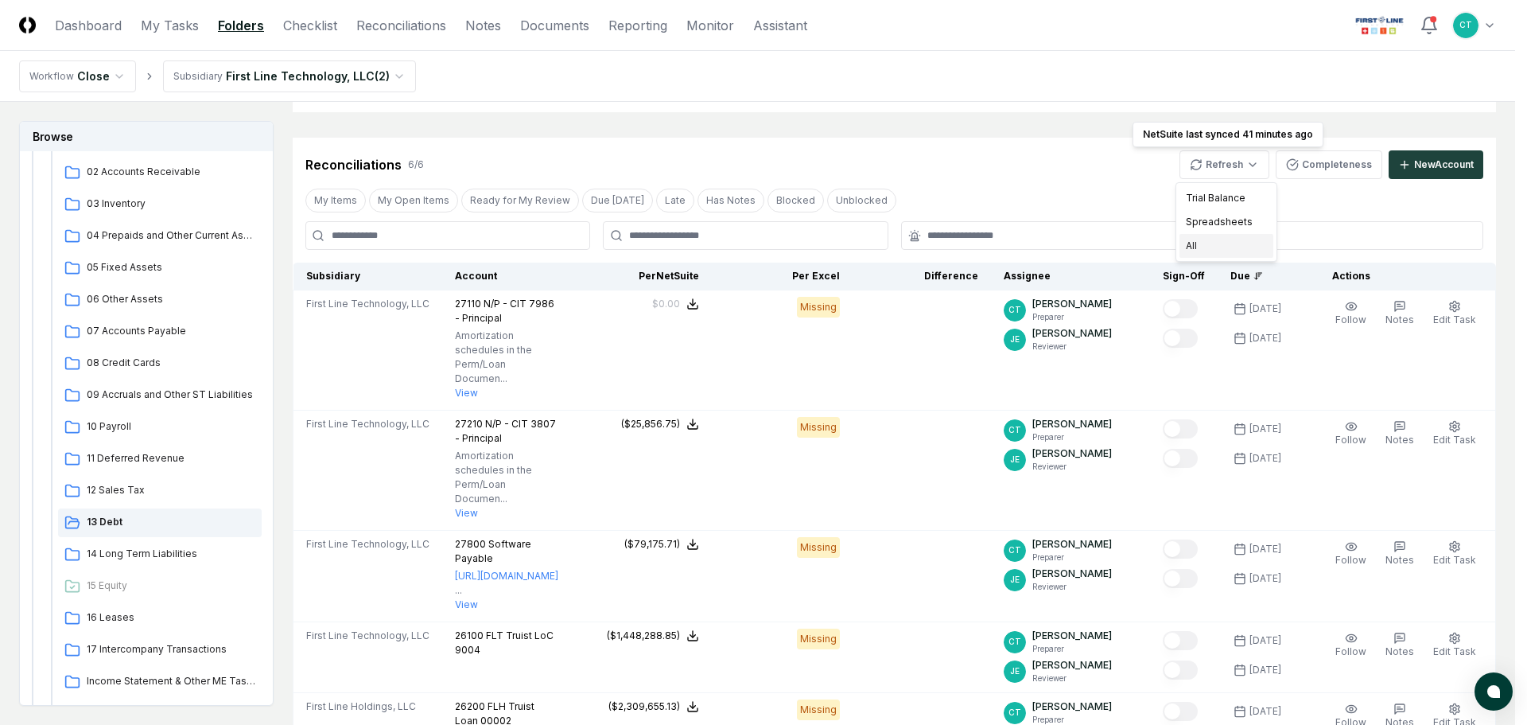
click at [1204, 245] on div "All" at bounding box center [1227, 246] width 94 height 24
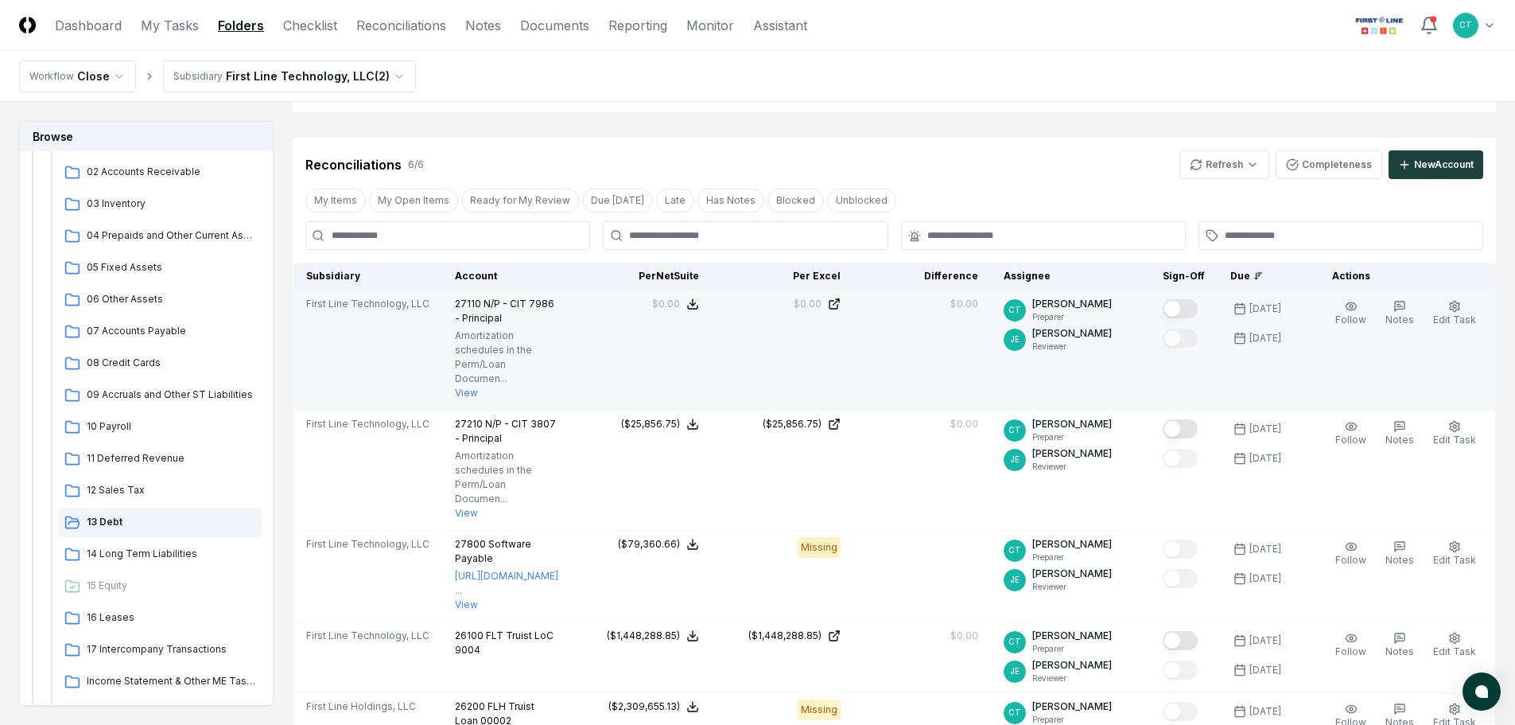
click at [1198, 305] on button "Mark complete" at bounding box center [1180, 308] width 35 height 19
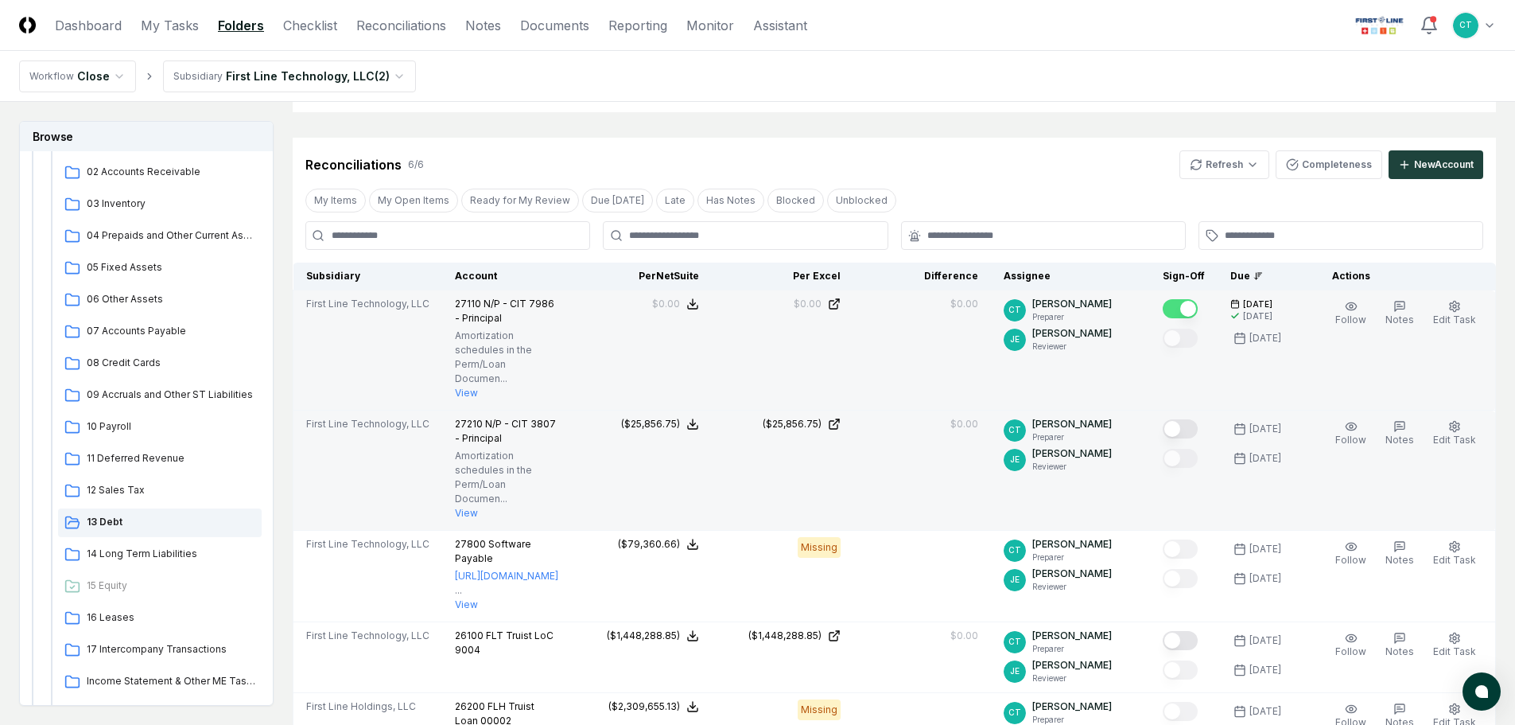
click at [1197, 419] on button "Mark complete" at bounding box center [1180, 428] width 35 height 19
drag, startPoint x: 1079, startPoint y: 10, endPoint x: 1087, endPoint y: 24, distance: 15.7
click at [1079, 10] on header "CloseCore Dashboard My Tasks Folders Checklist Reconciliations Notes Documents …" at bounding box center [757, 25] width 1515 height 51
click at [1221, 160] on html "CloseCore Dashboard My Tasks Folders Checklist Reconciliations Notes Documents …" at bounding box center [757, 482] width 1515 height 1442
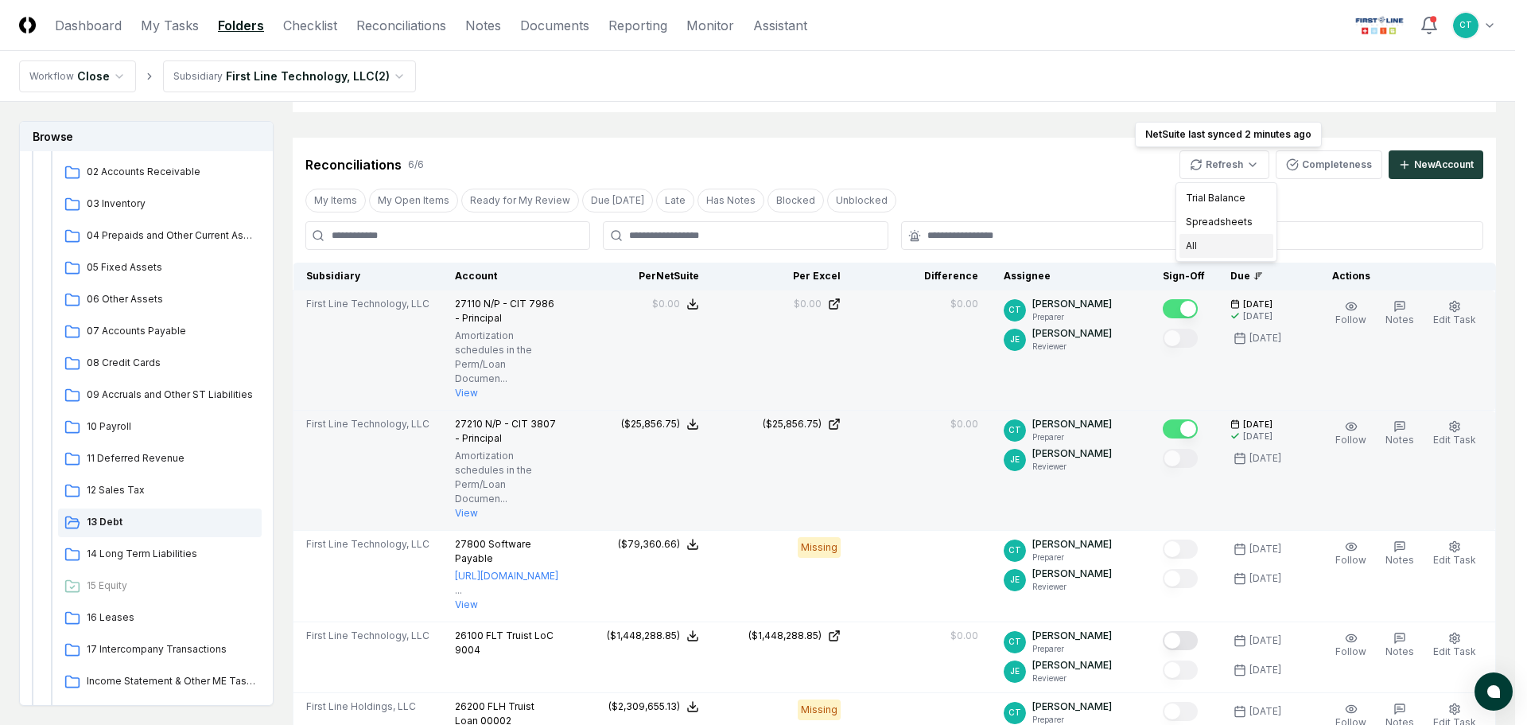
click at [1201, 242] on div "All" at bounding box center [1227, 246] width 94 height 24
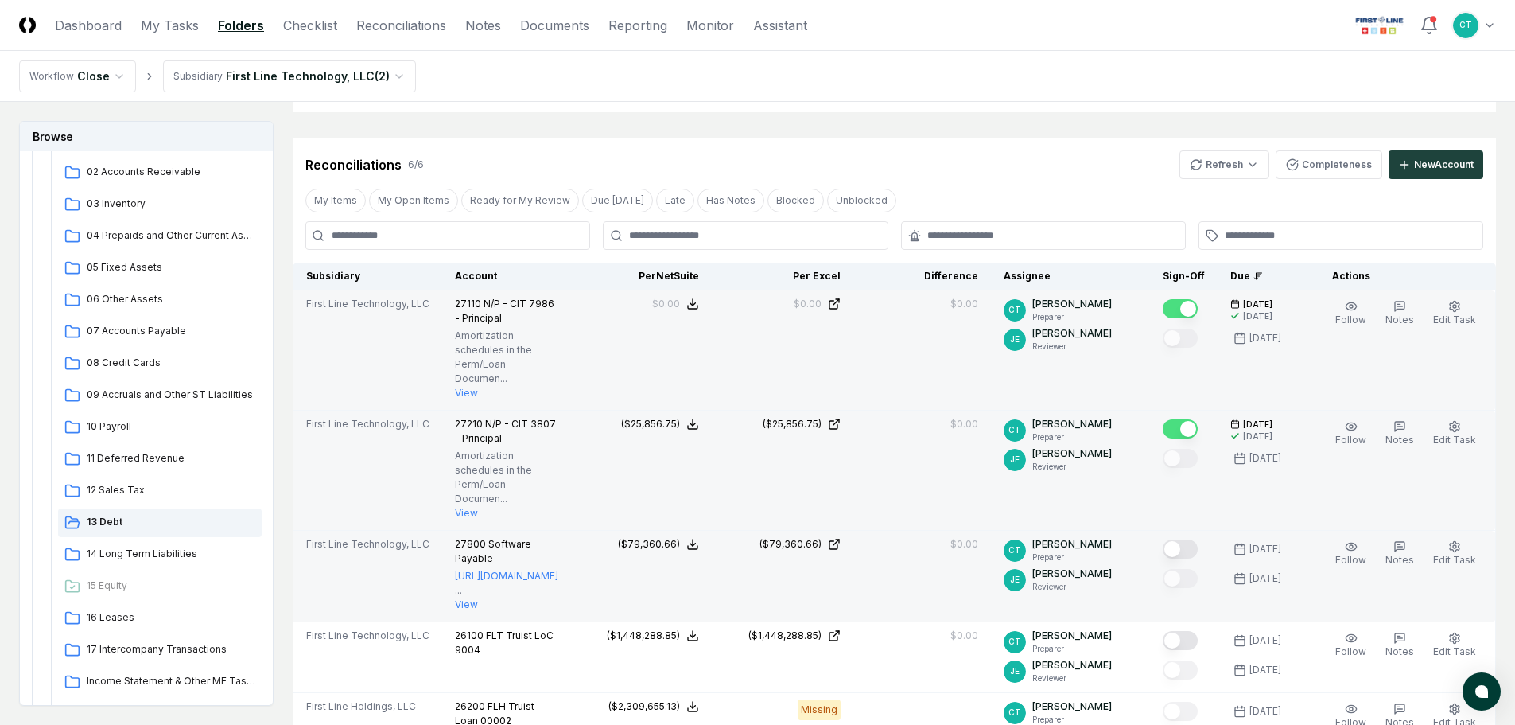
click at [1192, 539] on button "Mark complete" at bounding box center [1180, 548] width 35 height 19
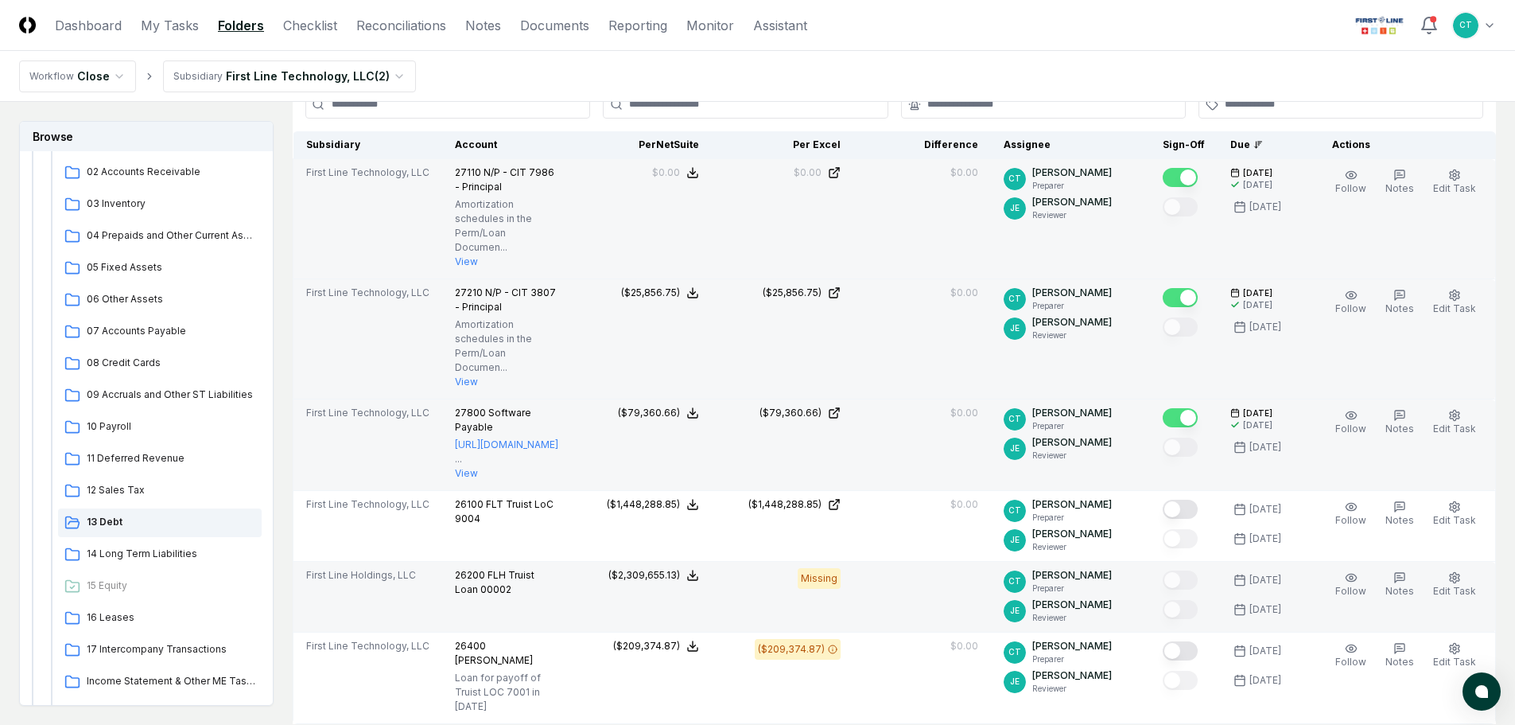
scroll to position [398, 0]
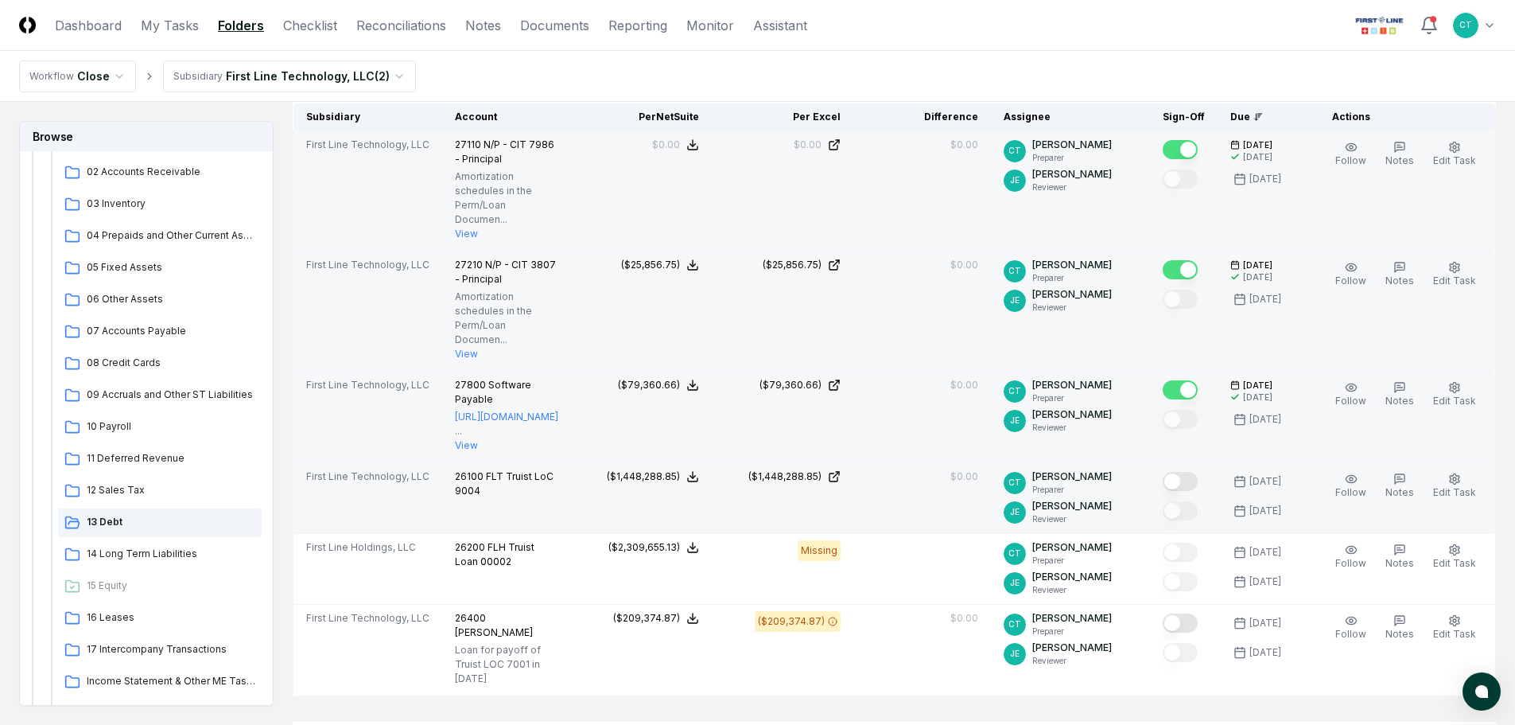
click at [1198, 472] on button "Mark complete" at bounding box center [1180, 481] width 35 height 19
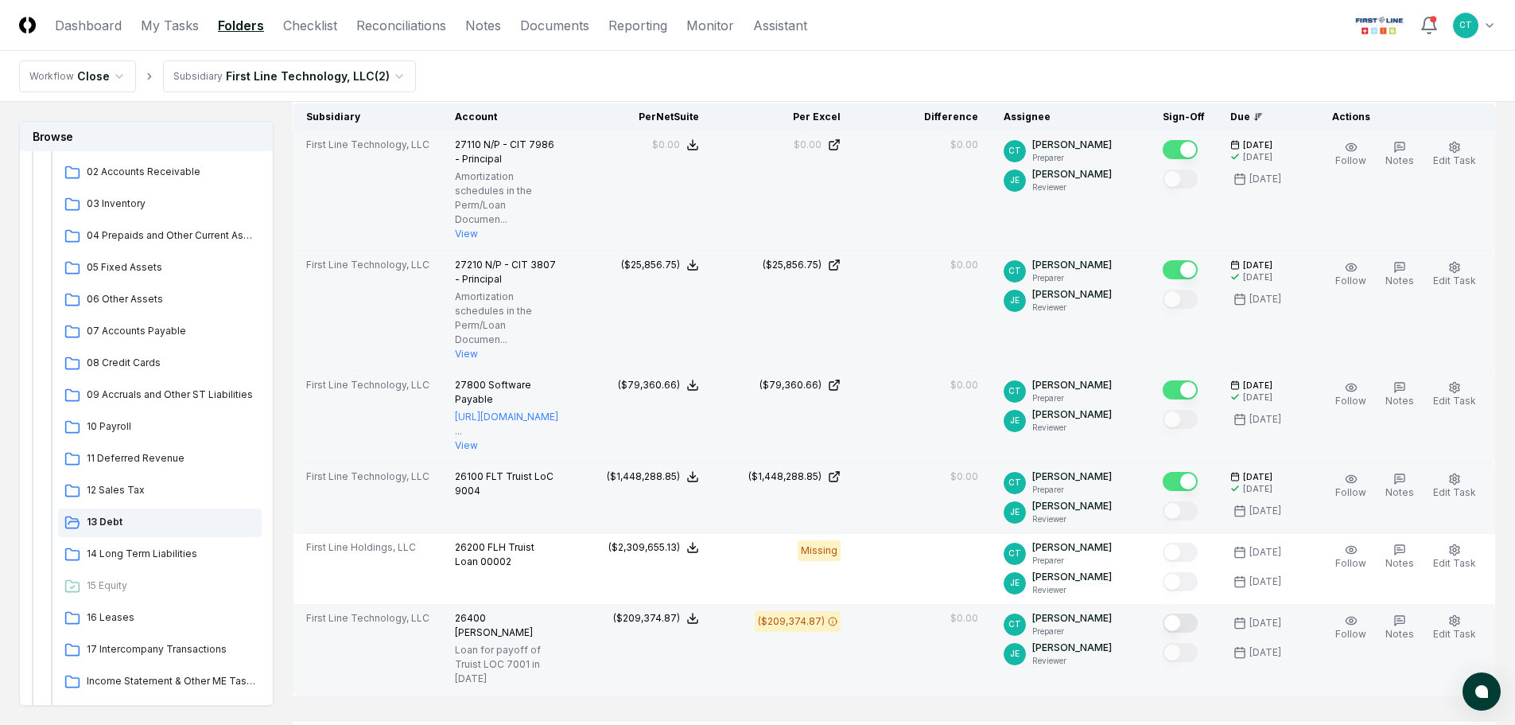
click at [1198, 613] on button "Mark complete" at bounding box center [1180, 622] width 35 height 19
click at [146, 552] on span "14 Long Term Liabilities" at bounding box center [171, 554] width 169 height 14
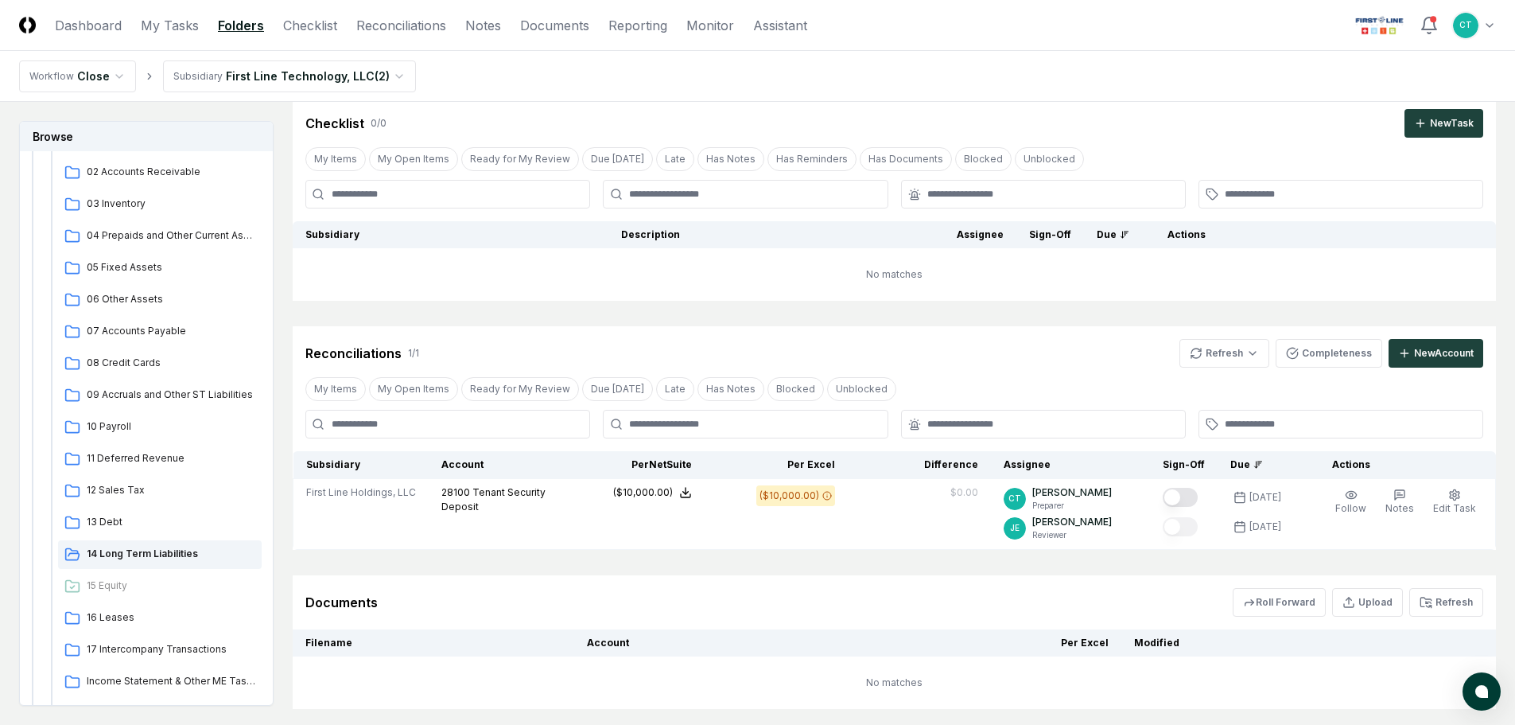
scroll to position [80, 0]
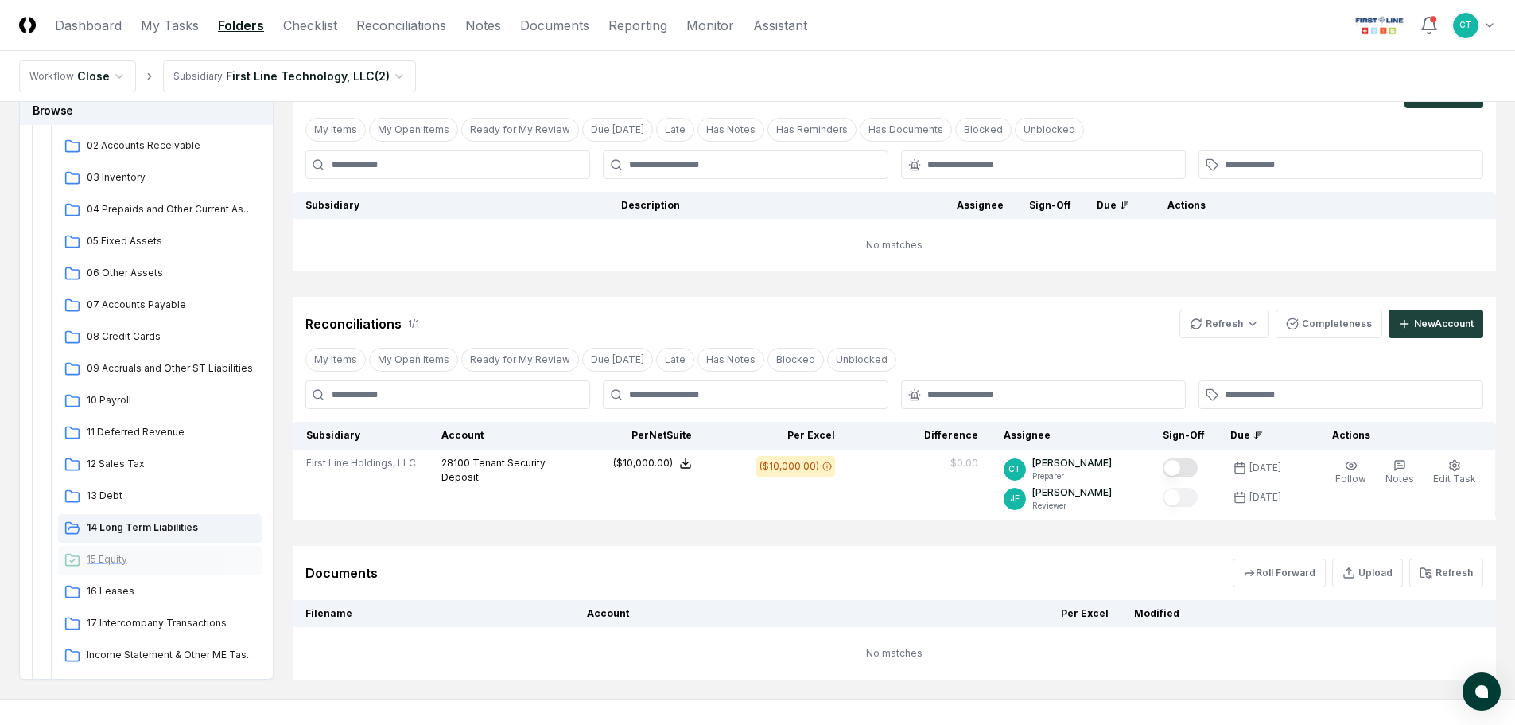
click at [113, 557] on span "15 Equity" at bounding box center [171, 559] width 169 height 14
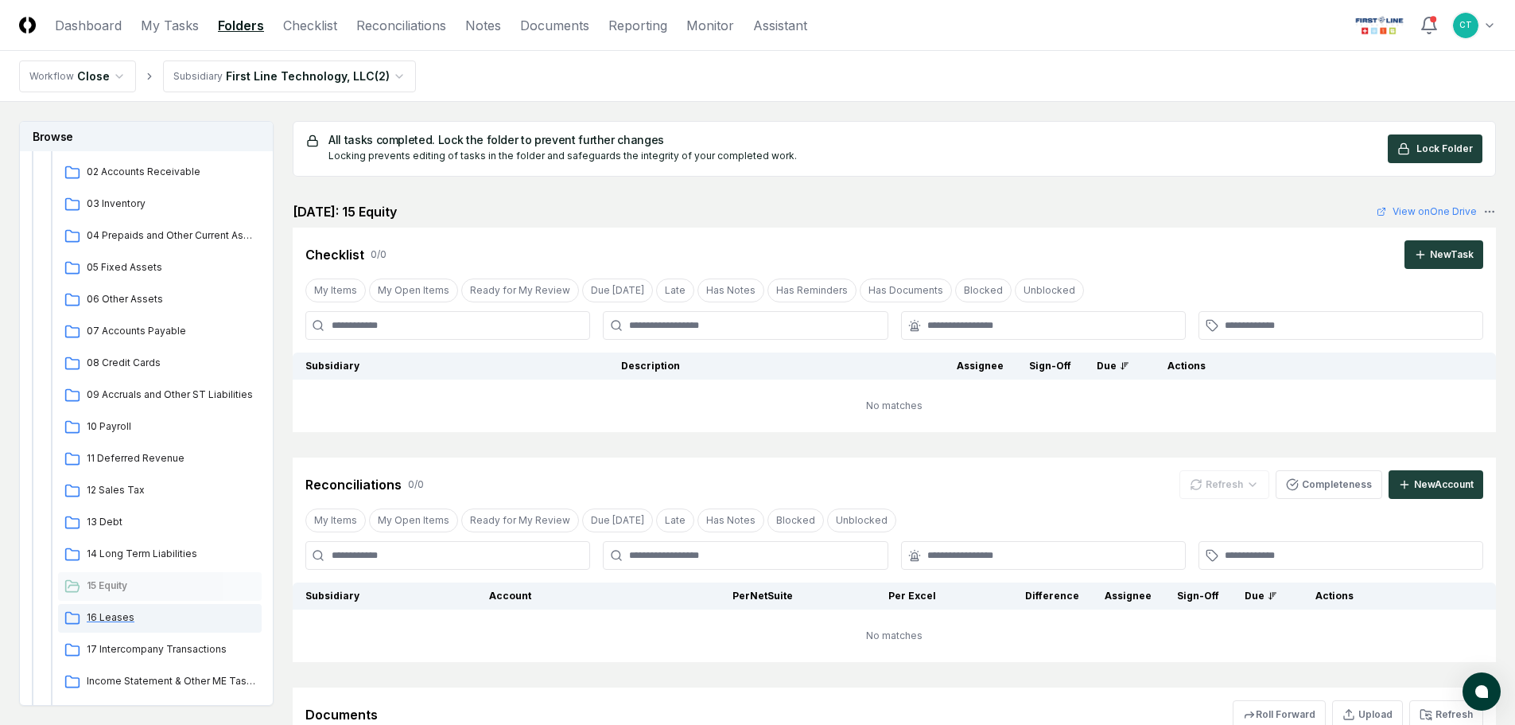
click at [134, 617] on span "16 Leases" at bounding box center [171, 617] width 169 height 14
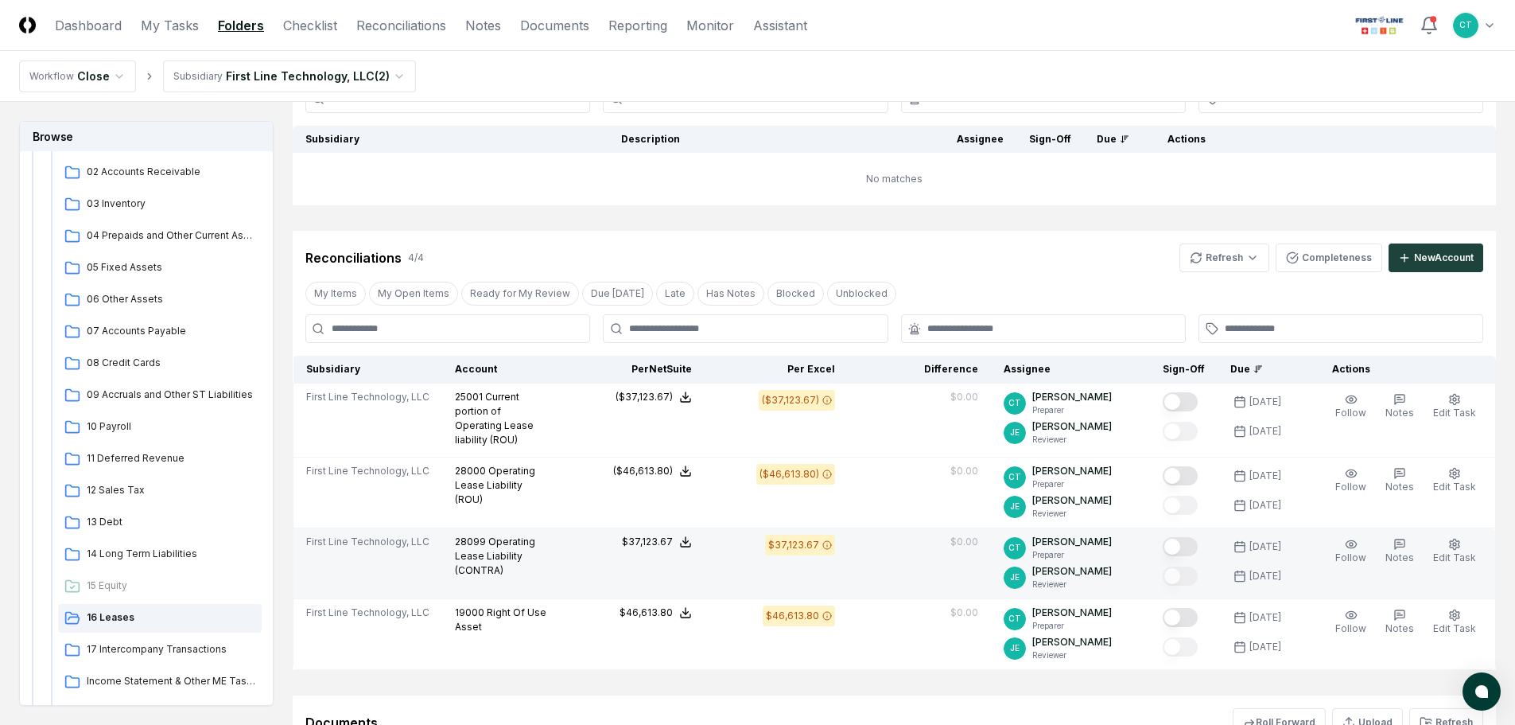
scroll to position [159, 0]
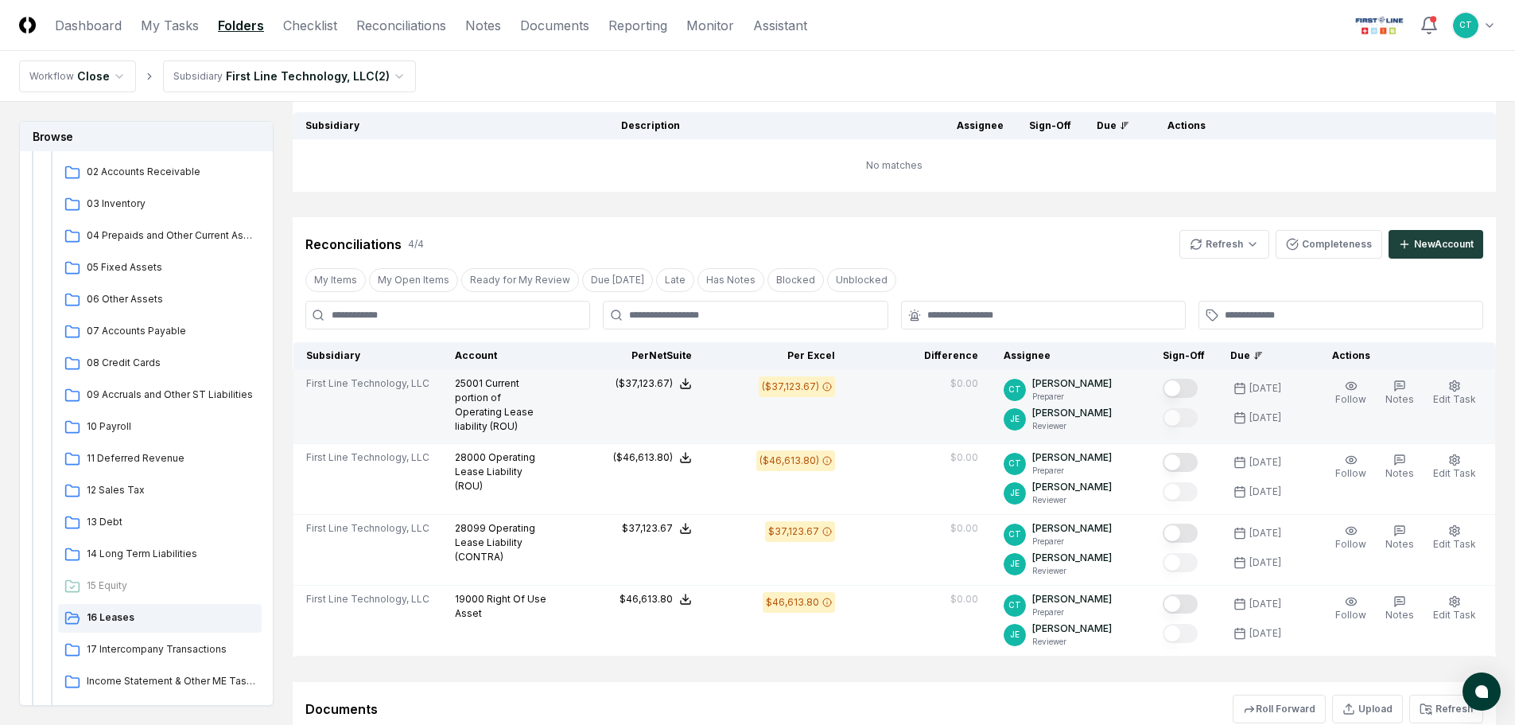
click at [1198, 386] on button "Mark complete" at bounding box center [1180, 388] width 35 height 19
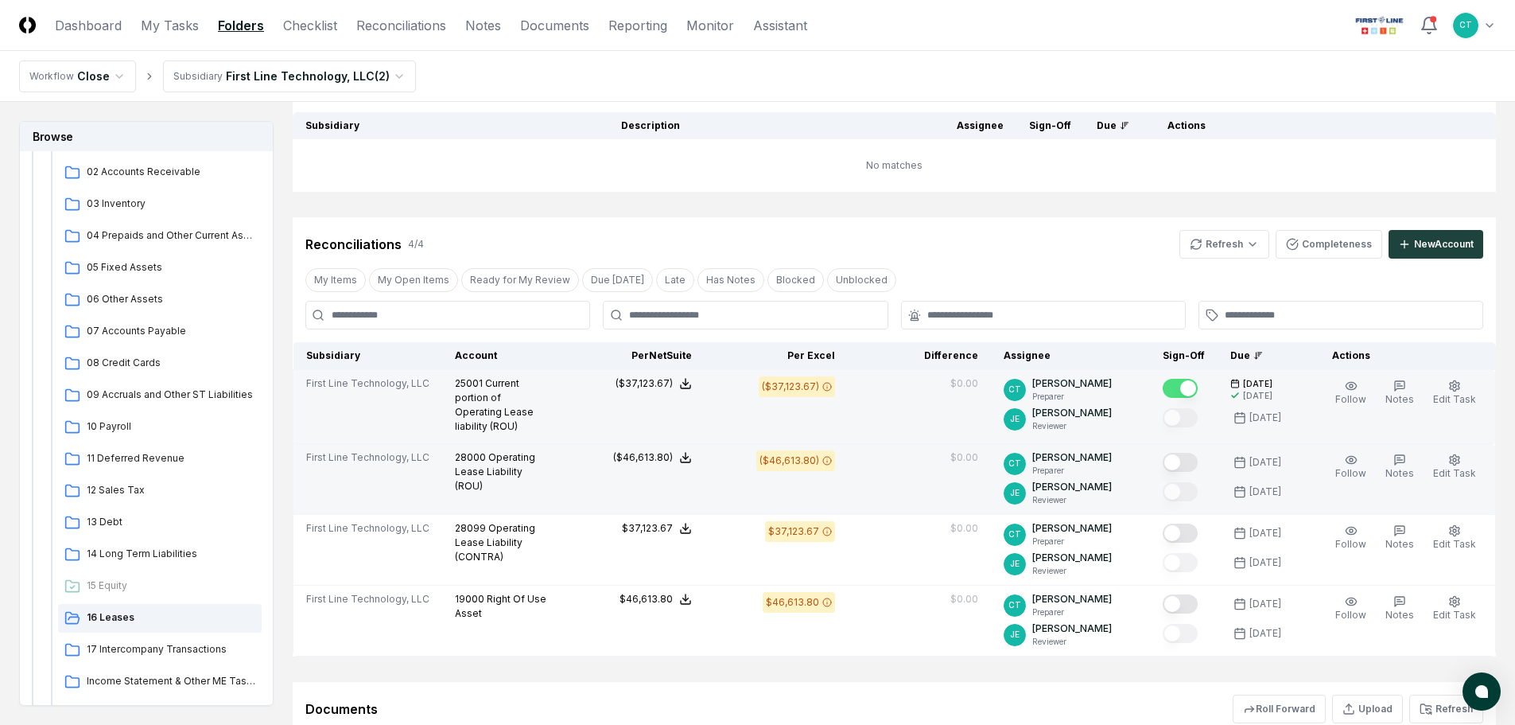
click at [1197, 457] on button "Mark complete" at bounding box center [1180, 462] width 35 height 19
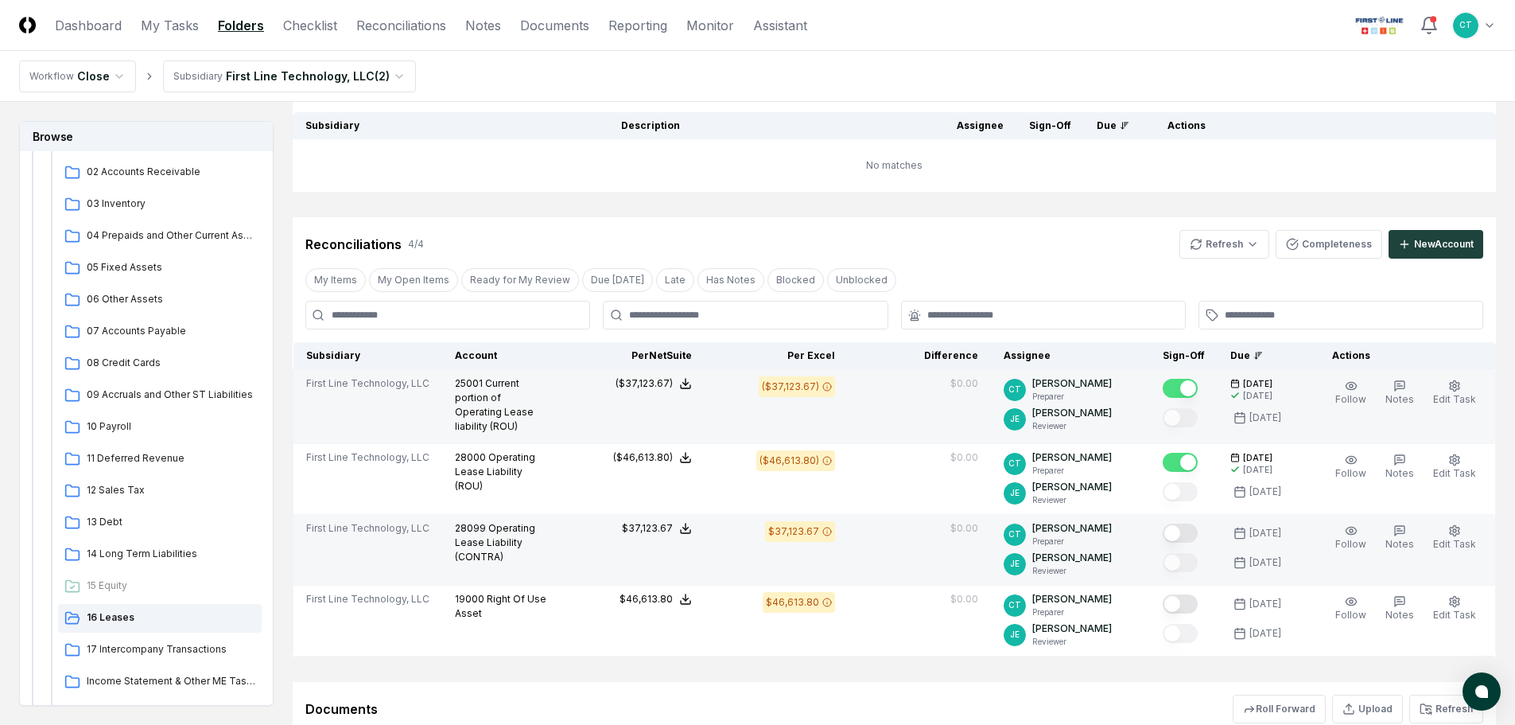
click at [1198, 528] on button "Mark complete" at bounding box center [1180, 532] width 35 height 19
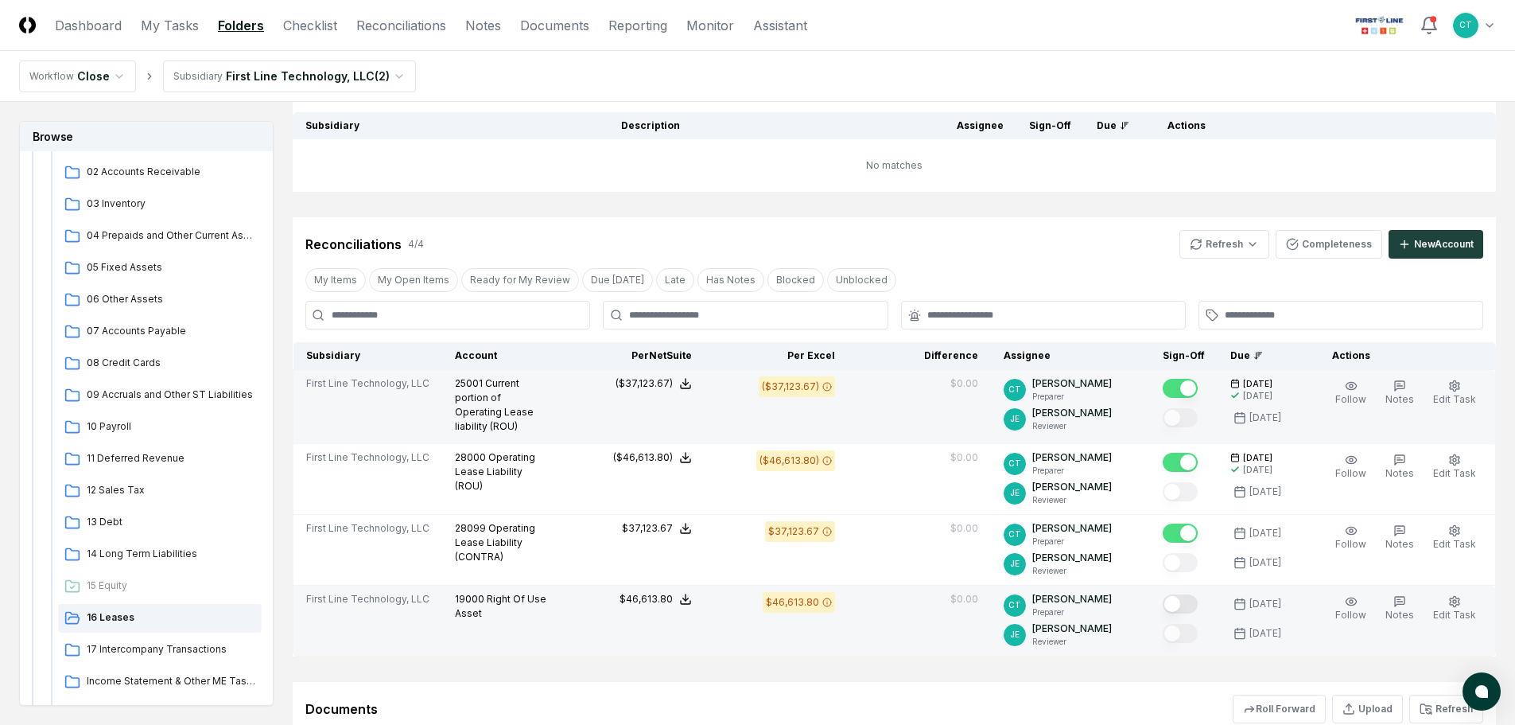
click at [1195, 602] on button "Mark complete" at bounding box center [1180, 603] width 35 height 19
click at [186, 646] on span "17 Intercompany Transactions" at bounding box center [171, 649] width 169 height 14
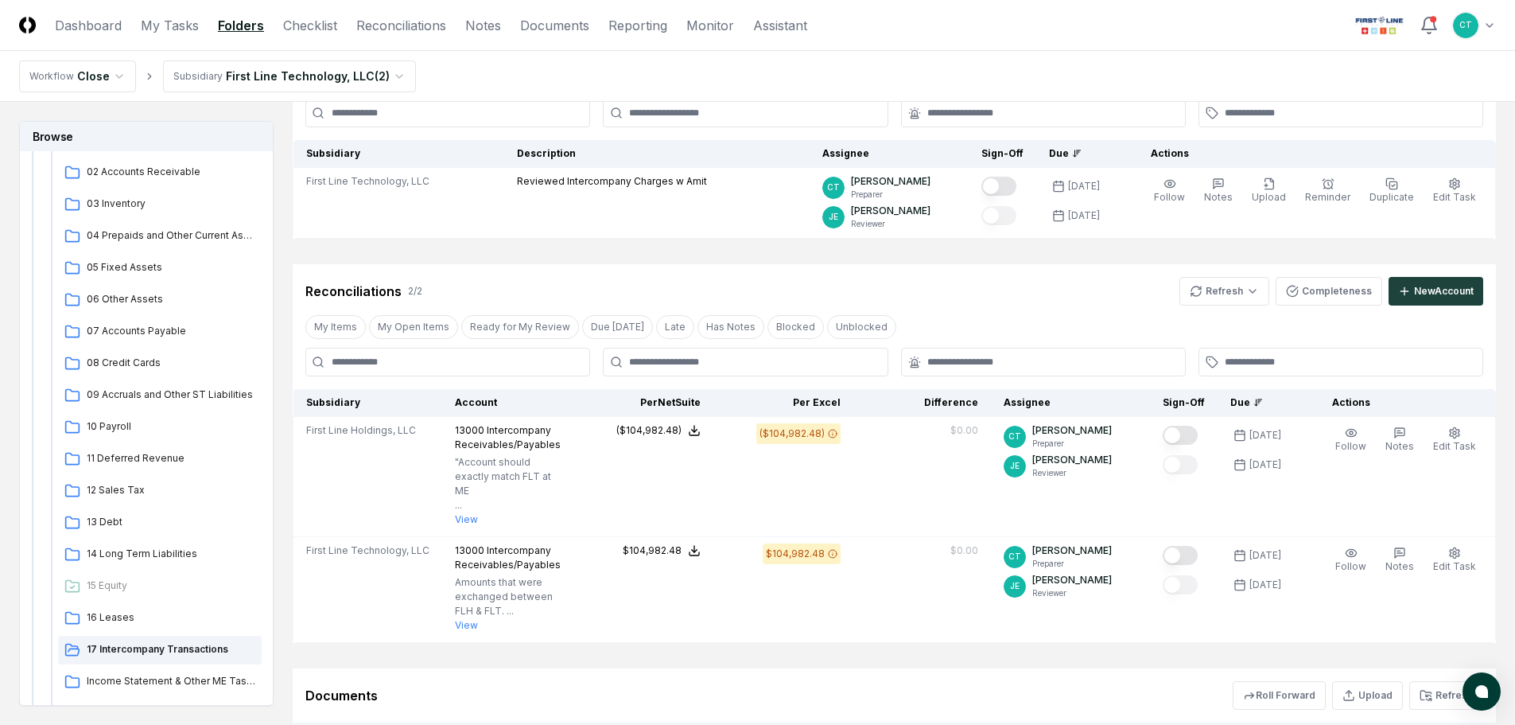
scroll to position [159, 0]
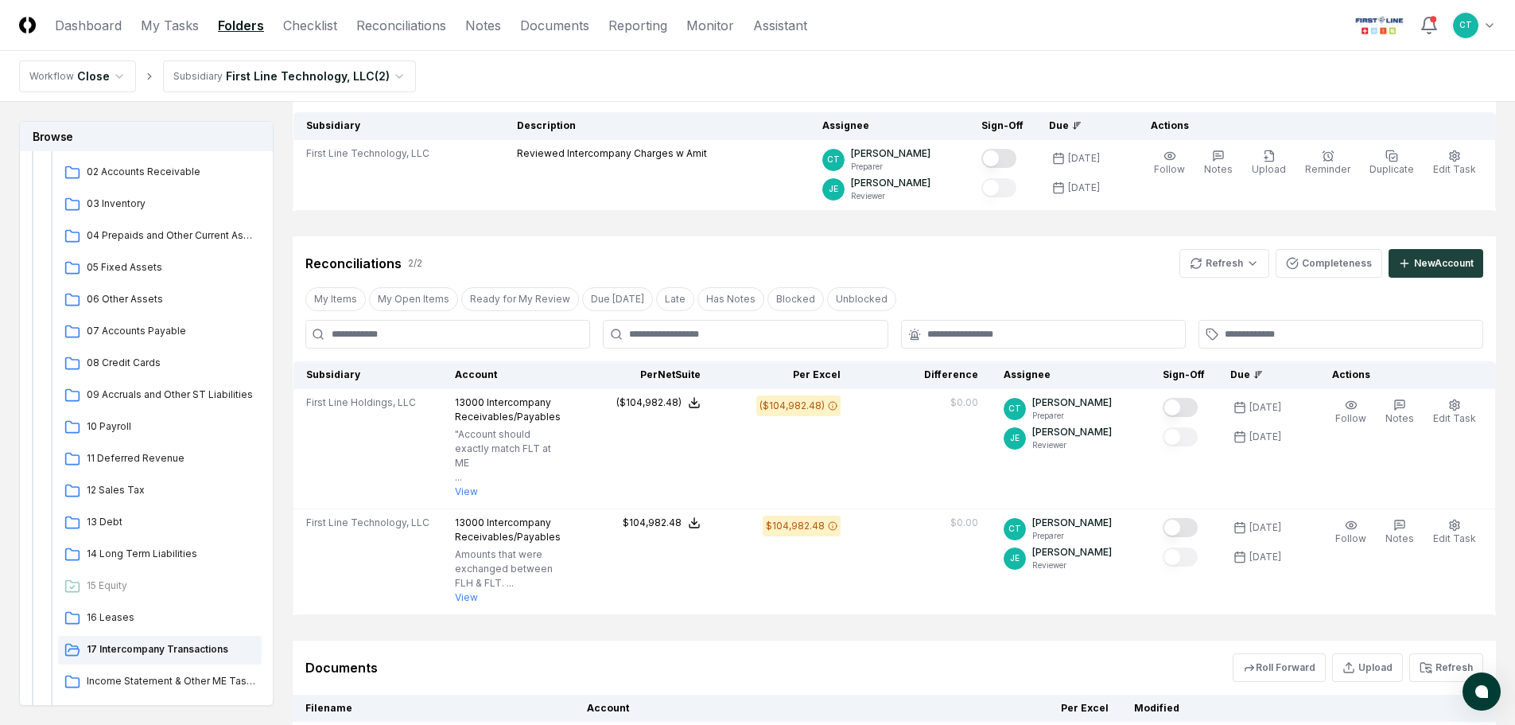
click at [904, 46] on header "CloseCore Dashboard My Tasks Folders Checklist Reconciliations Notes Documents …" at bounding box center [757, 25] width 1515 height 51
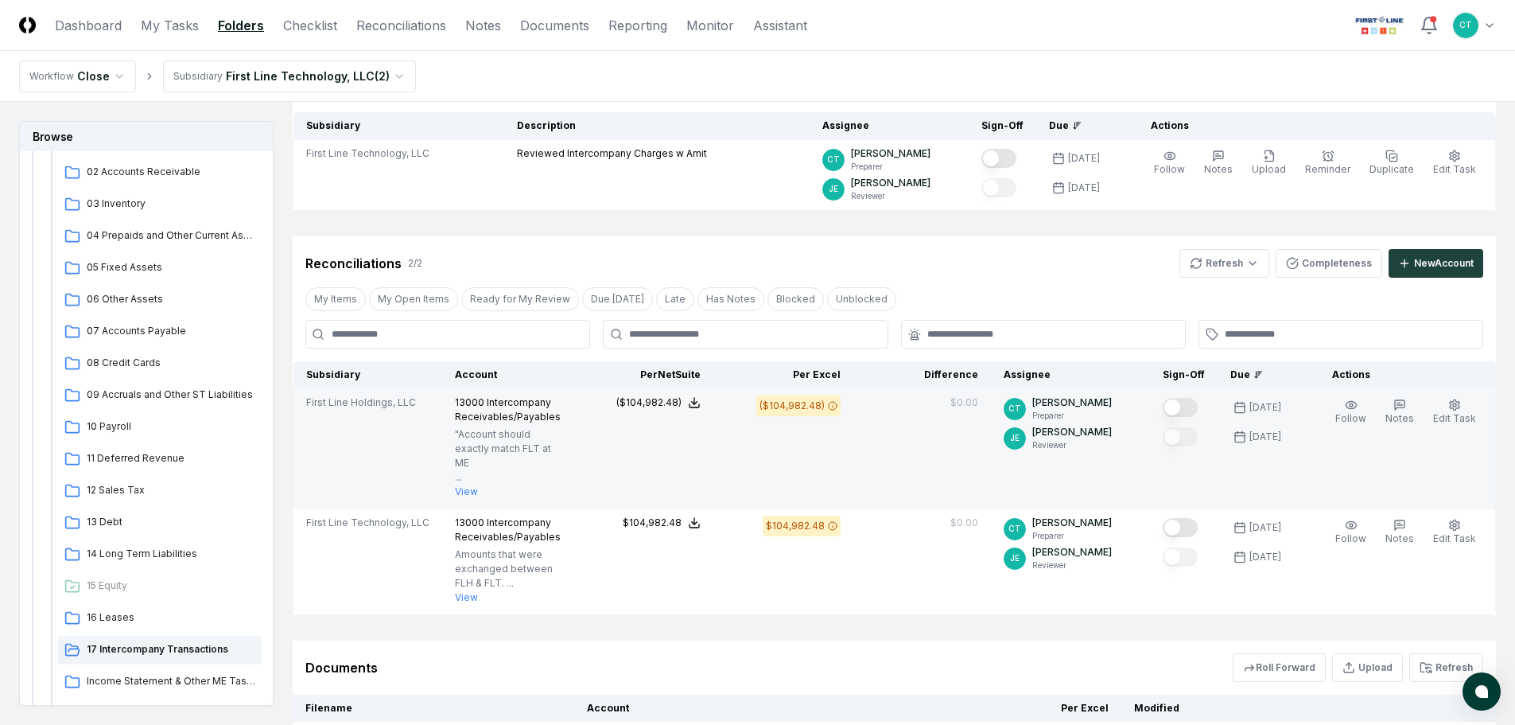
click at [1198, 407] on button "Mark complete" at bounding box center [1180, 407] width 35 height 19
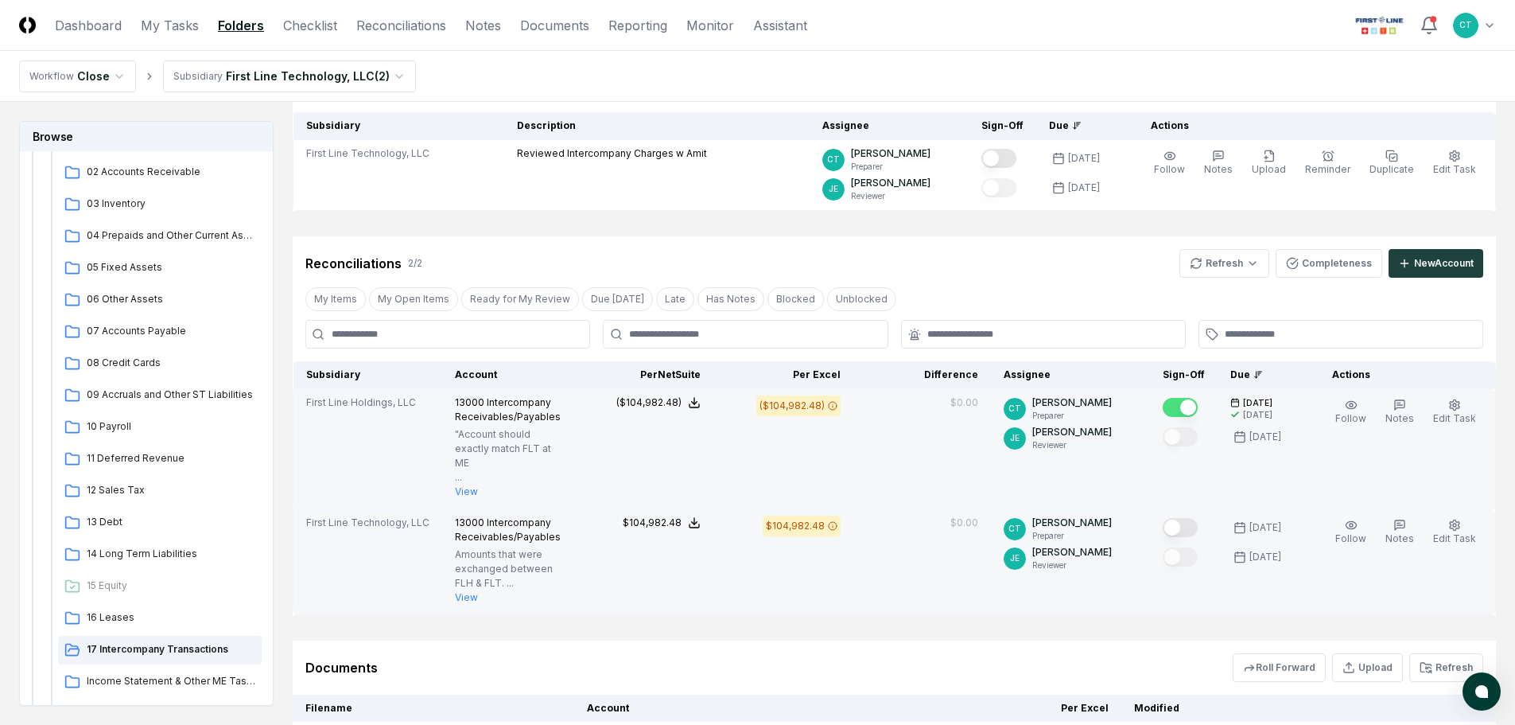
click at [1198, 527] on button "Mark complete" at bounding box center [1180, 527] width 35 height 19
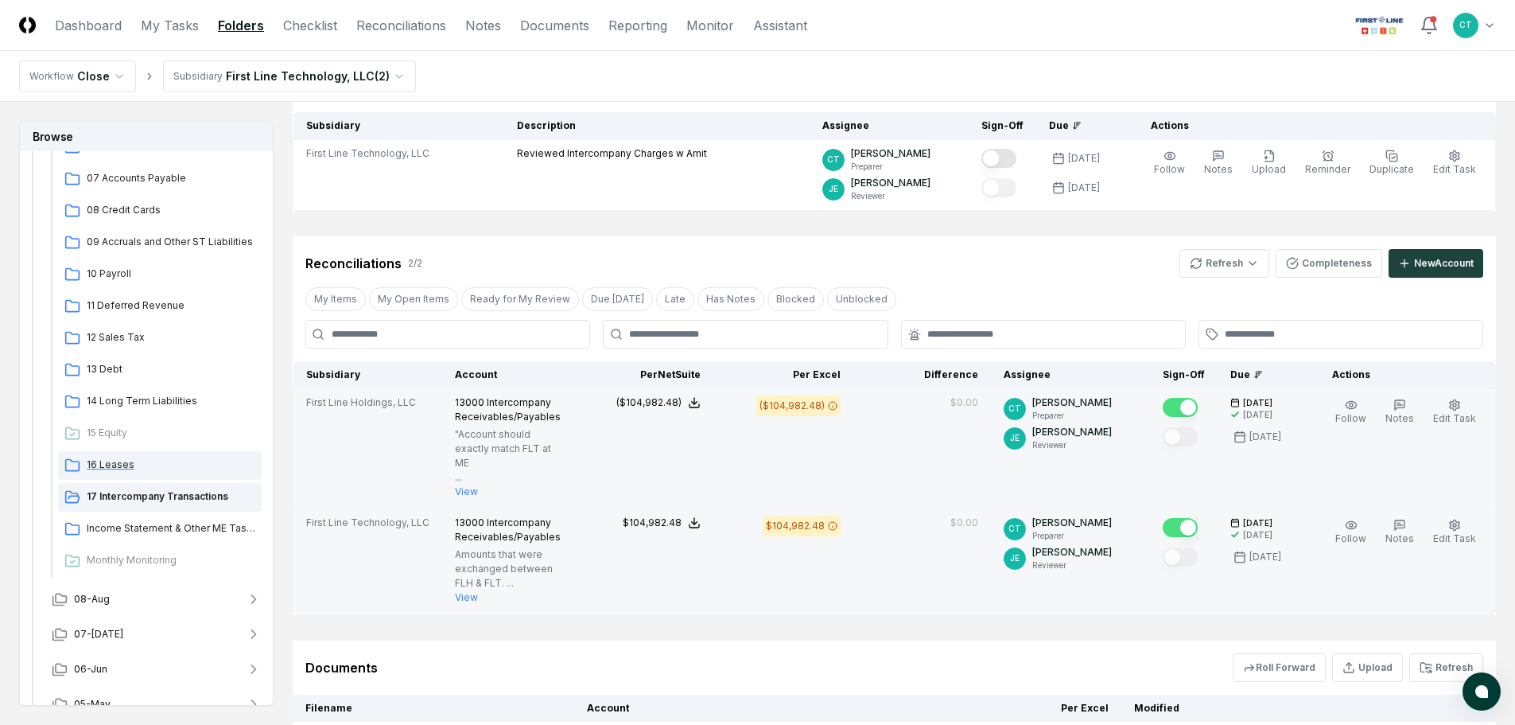
scroll to position [398, 0]
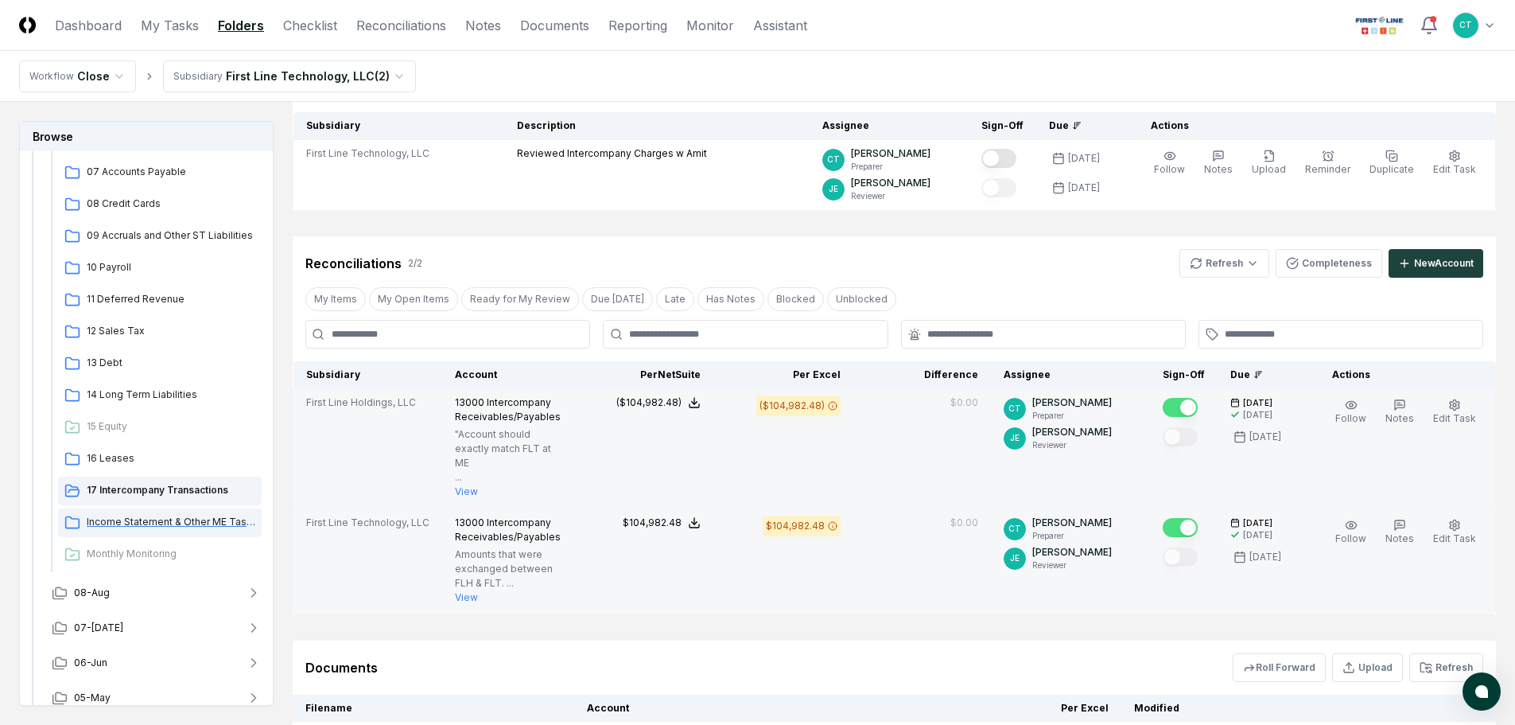
click at [168, 522] on span "Income Statement & Other ME Tasks" at bounding box center [171, 522] width 169 height 14
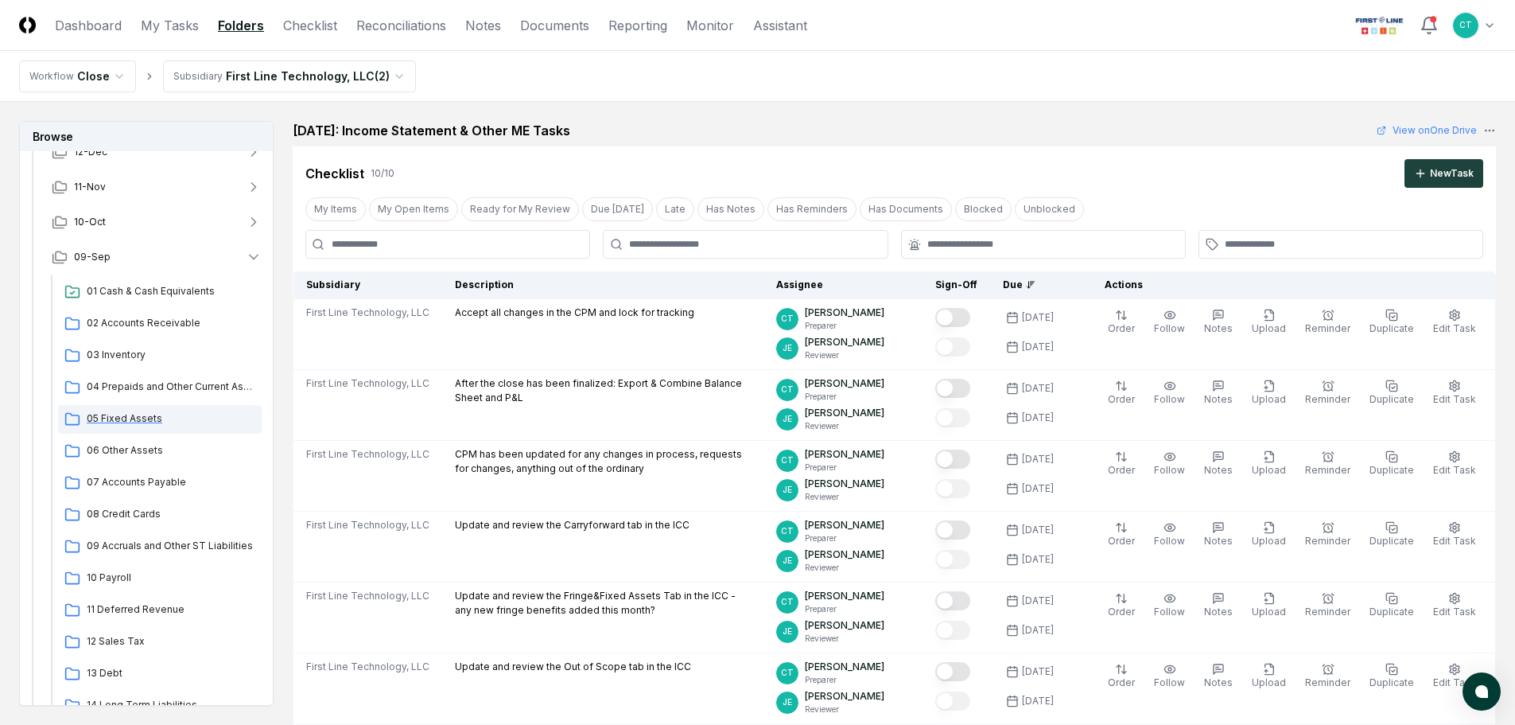
scroll to position [80, 0]
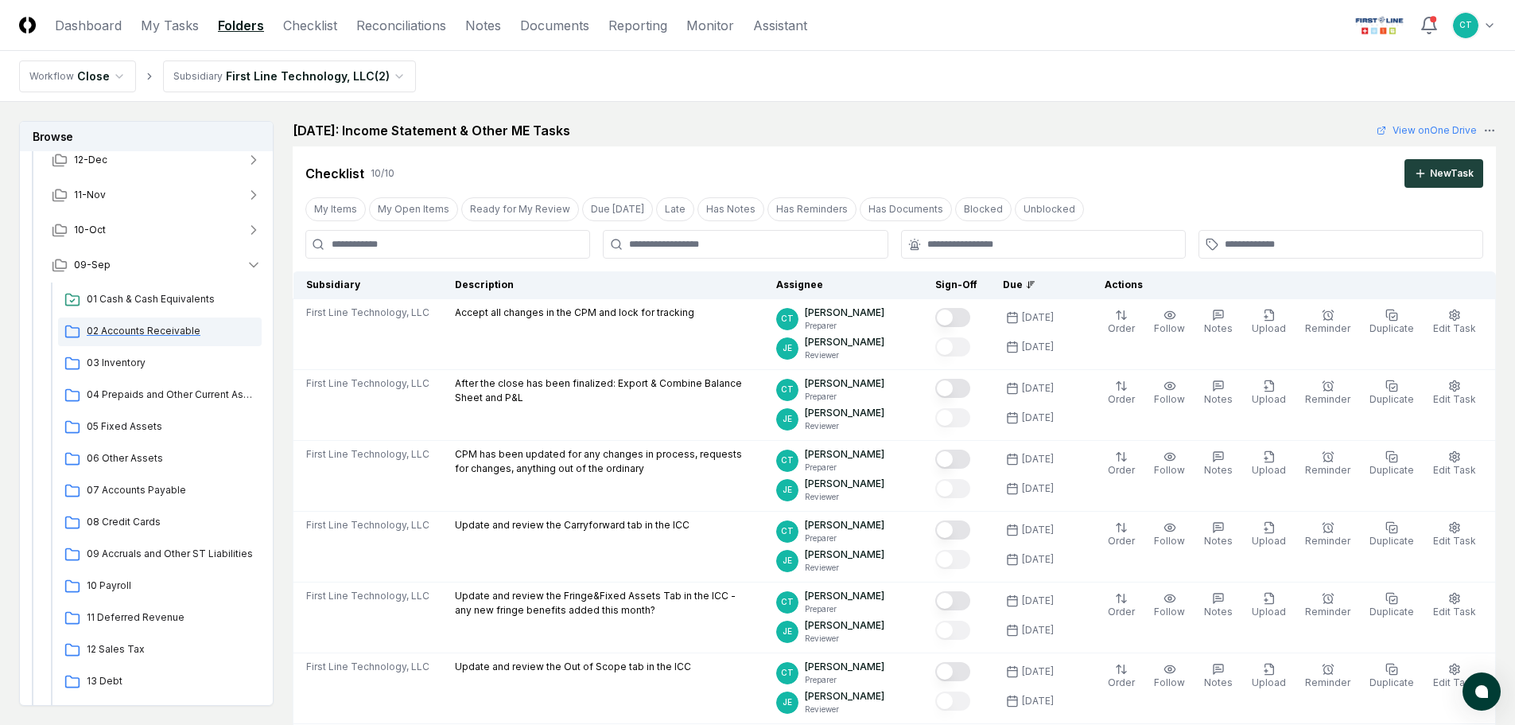
click at [173, 330] on span "02 Accounts Receivable" at bounding box center [171, 331] width 169 height 14
